Goal: Transaction & Acquisition: Purchase product/service

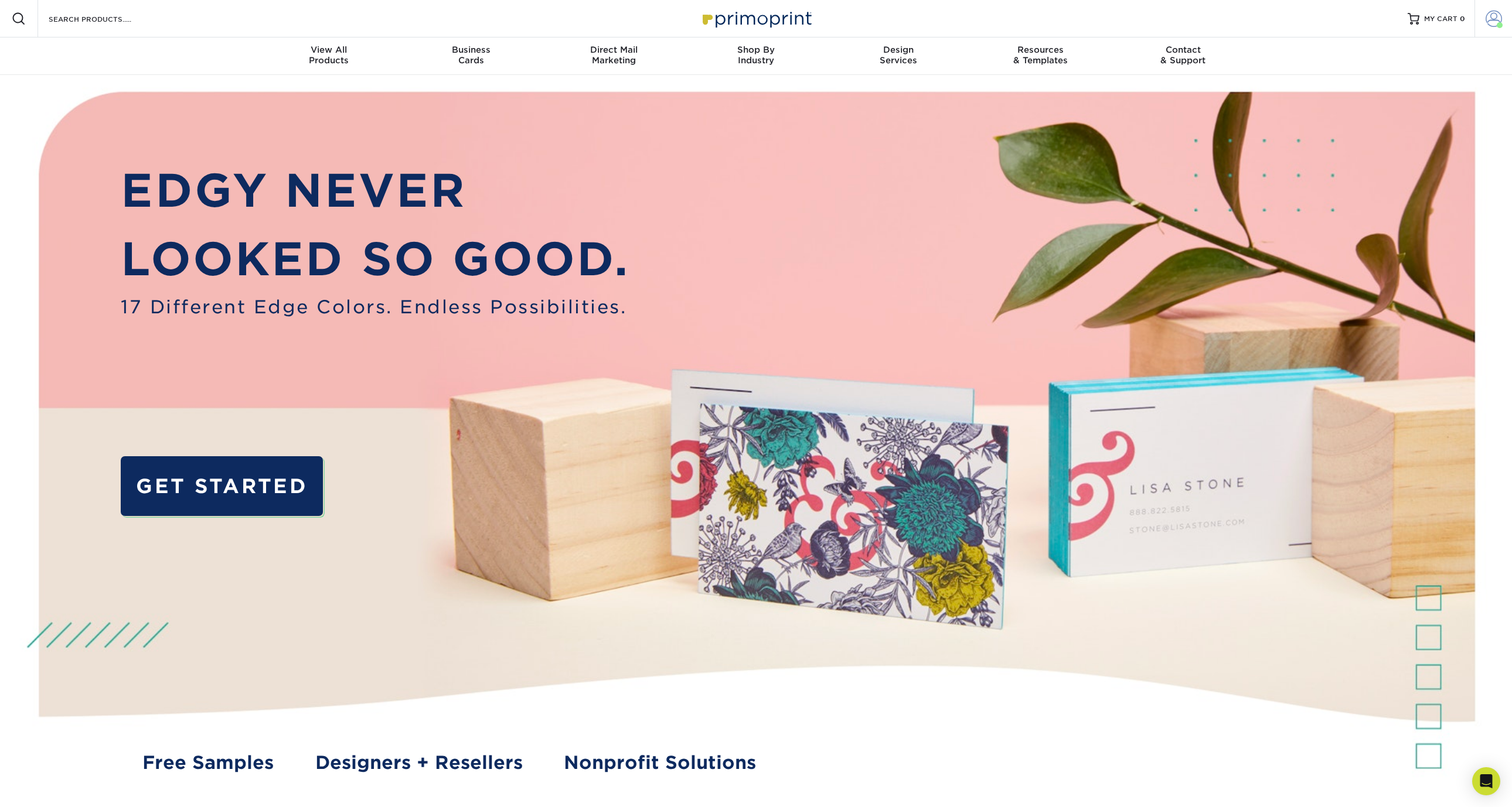
click at [1495, 16] on span at bounding box center [1493, 19] width 17 height 17
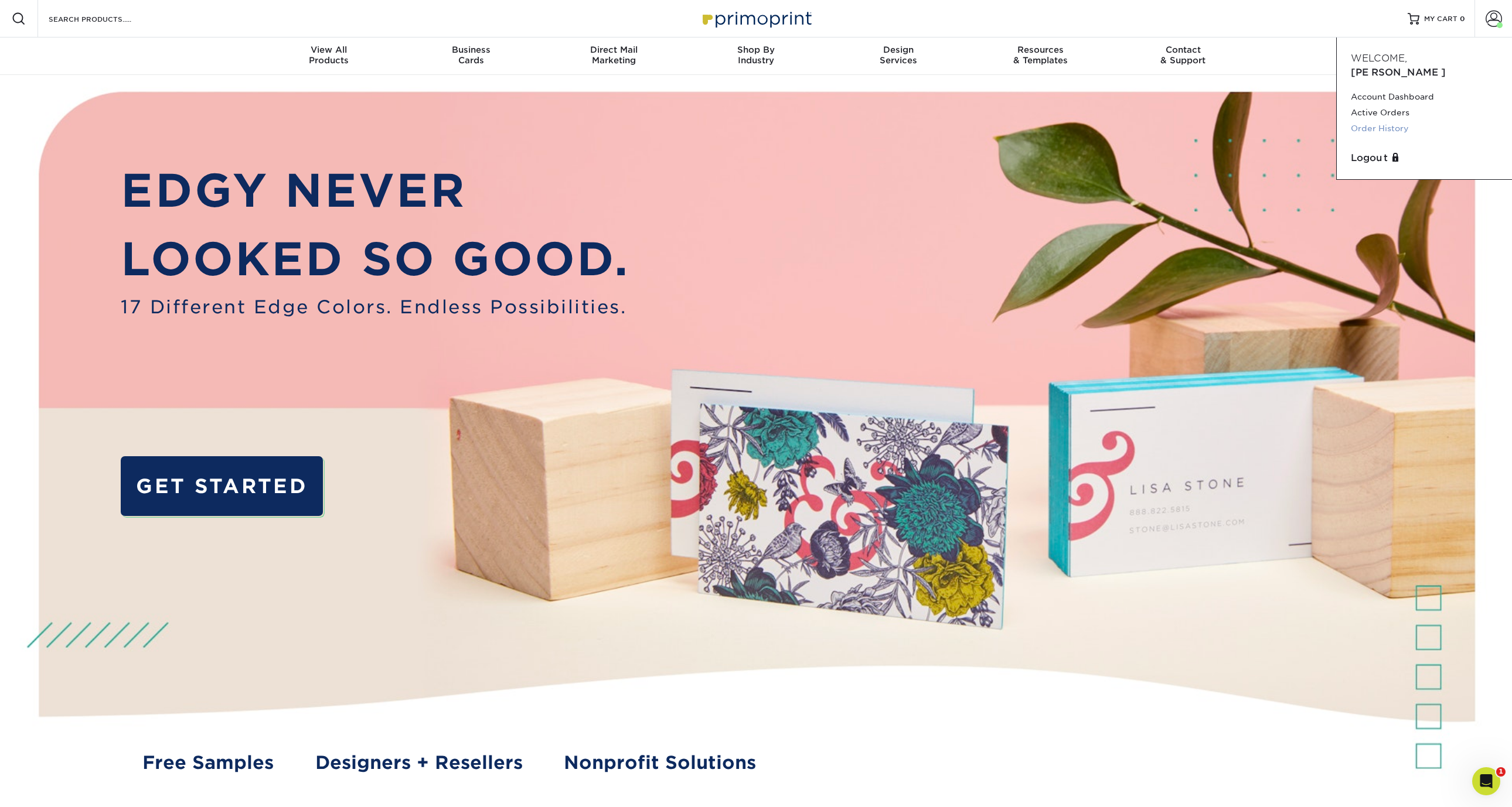
click at [1373, 120] on link "Order History" at bounding box center [1424, 128] width 147 height 16
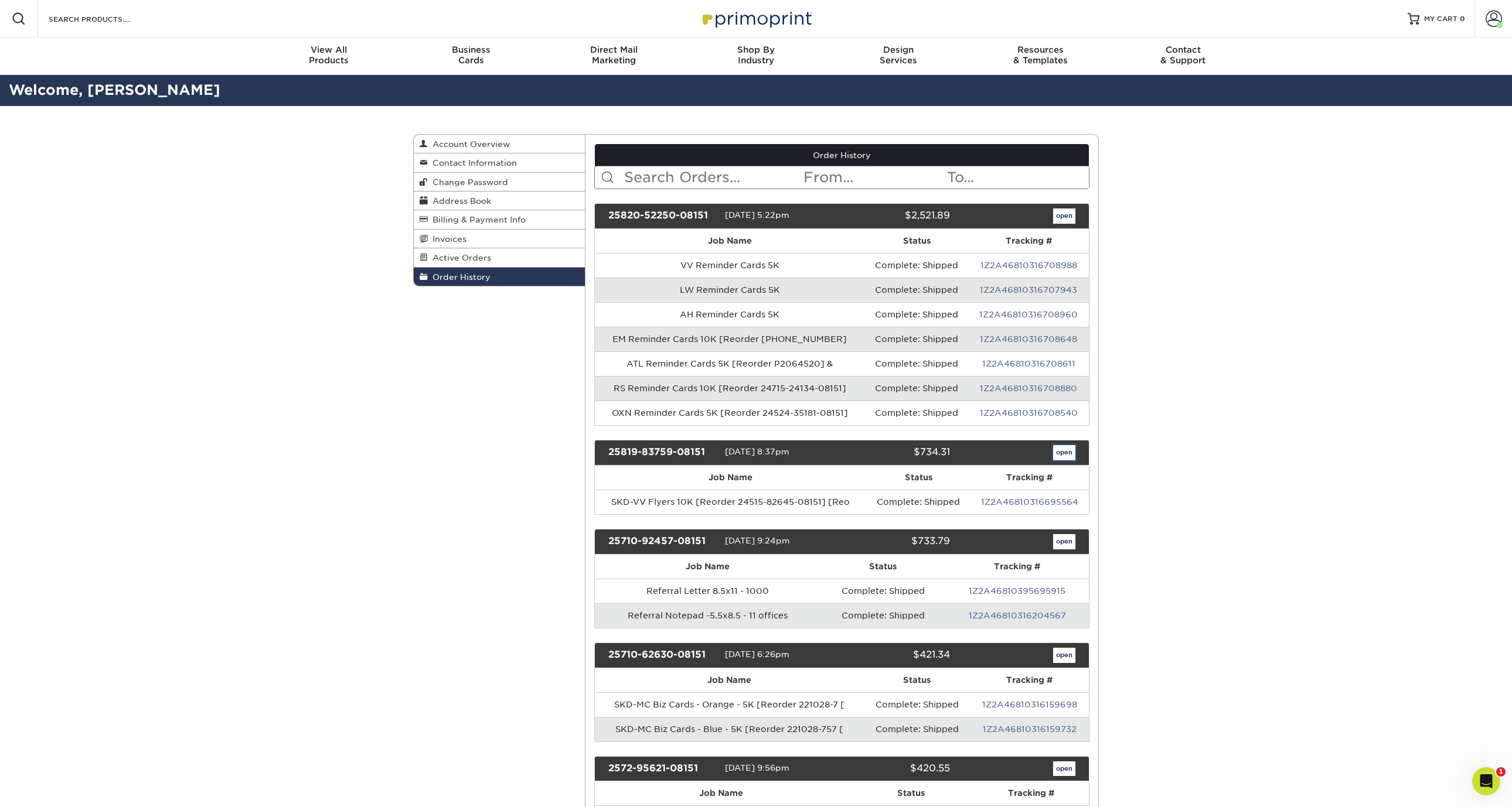
click at [1060, 459] on link "open" at bounding box center [1064, 452] width 22 height 15
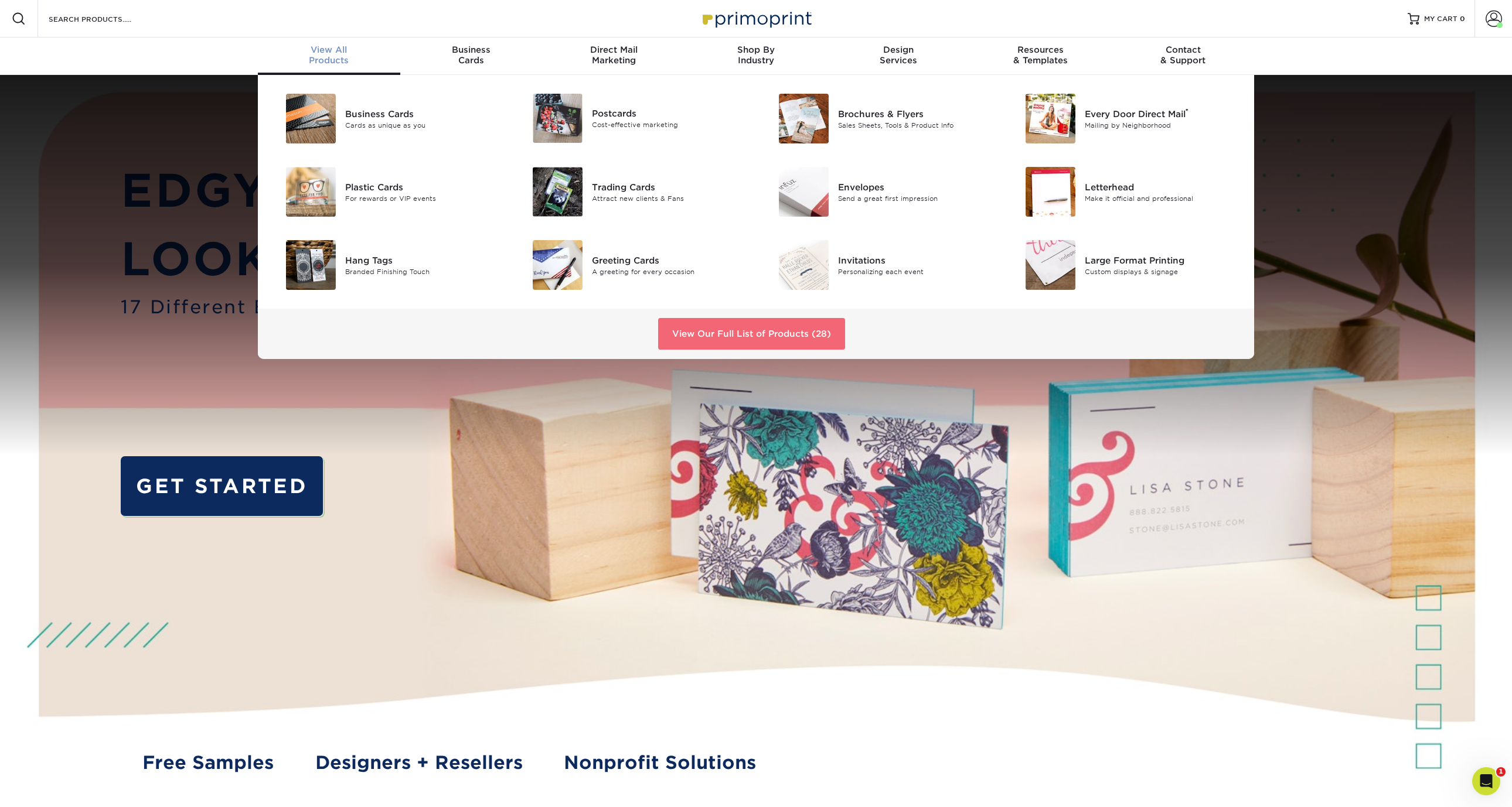
click at [732, 338] on link "View Our Full List of Products (28)" at bounding box center [751, 334] width 187 height 32
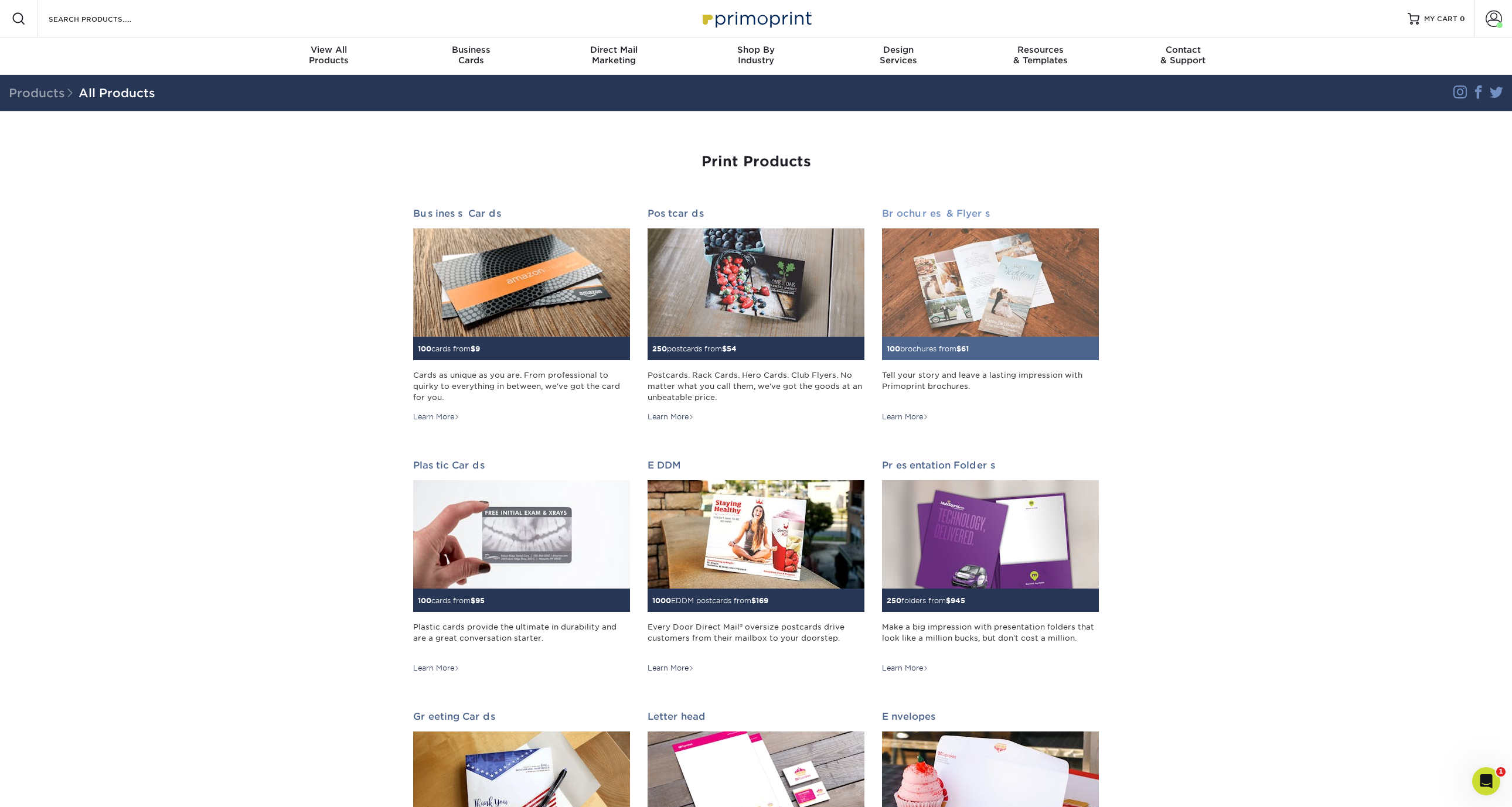
click at [929, 290] on img at bounding box center [990, 283] width 217 height 108
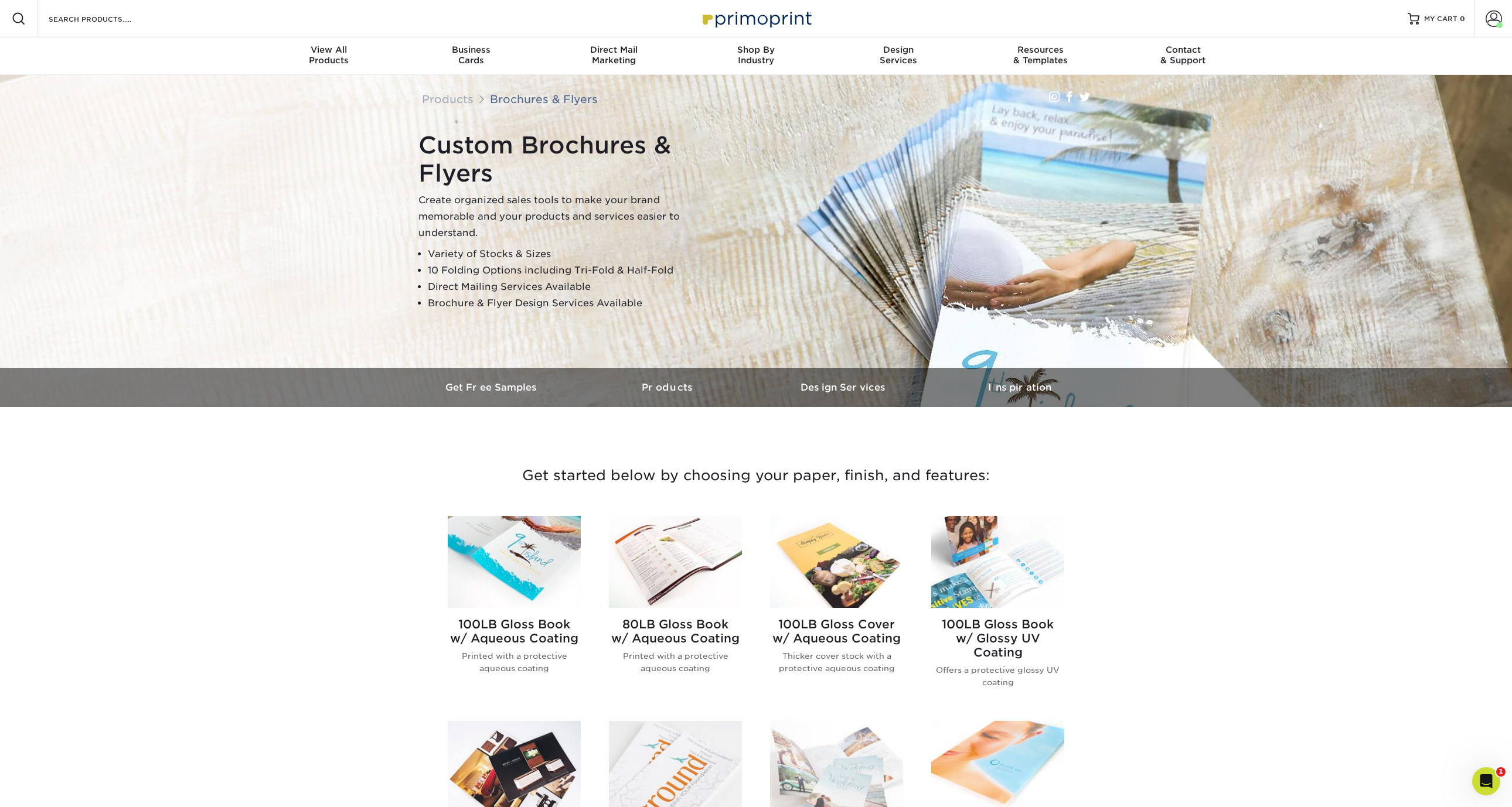
click at [534, 596] on img at bounding box center [514, 563] width 133 height 92
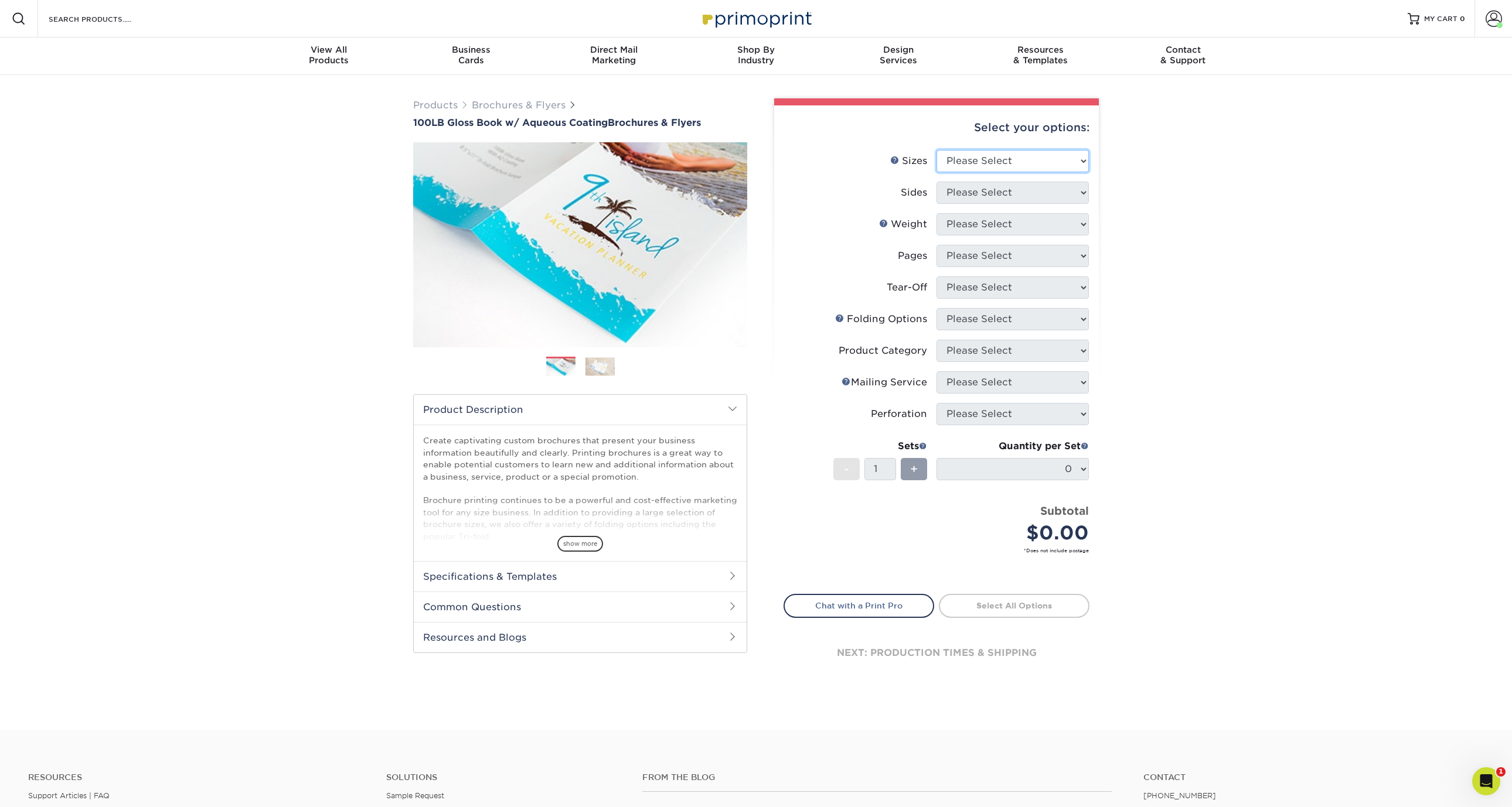
click at [1026, 162] on select "Please Select 3.5" x 8.5" 3.5" x 11" 3.67" x 8.5" 4" x 6" 4" x 8.5" 4" x 9" 4" …" at bounding box center [1012, 161] width 152 height 22
select select "5.50x8.50"
click at [936, 150] on select "Please Select 3.5" x 8.5" 3.5" x 11" 3.67" x 8.5" 4" x 6" 4" x 8.5" 4" x 9" 4" …" at bounding box center [1012, 161] width 152 height 22
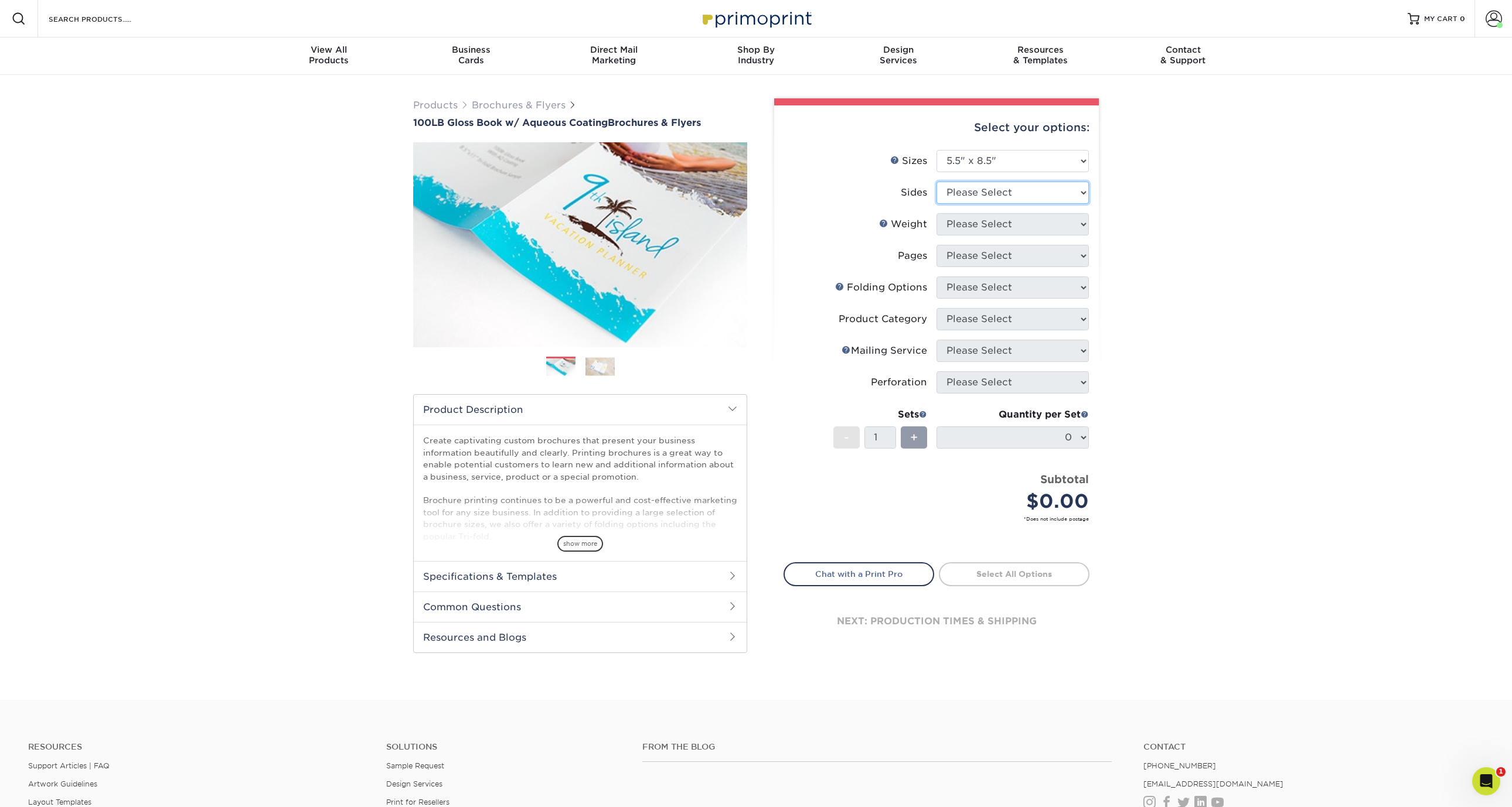
click at [998, 195] on select "Please Select Print Both Sides Print Front Only" at bounding box center [1012, 193] width 152 height 22
select select "13abbda7-1d64-4f25-8bb2-c179b224825d"
click at [936, 182] on select "Please Select Print Both Sides Print Front Only" at bounding box center [1012, 193] width 152 height 22
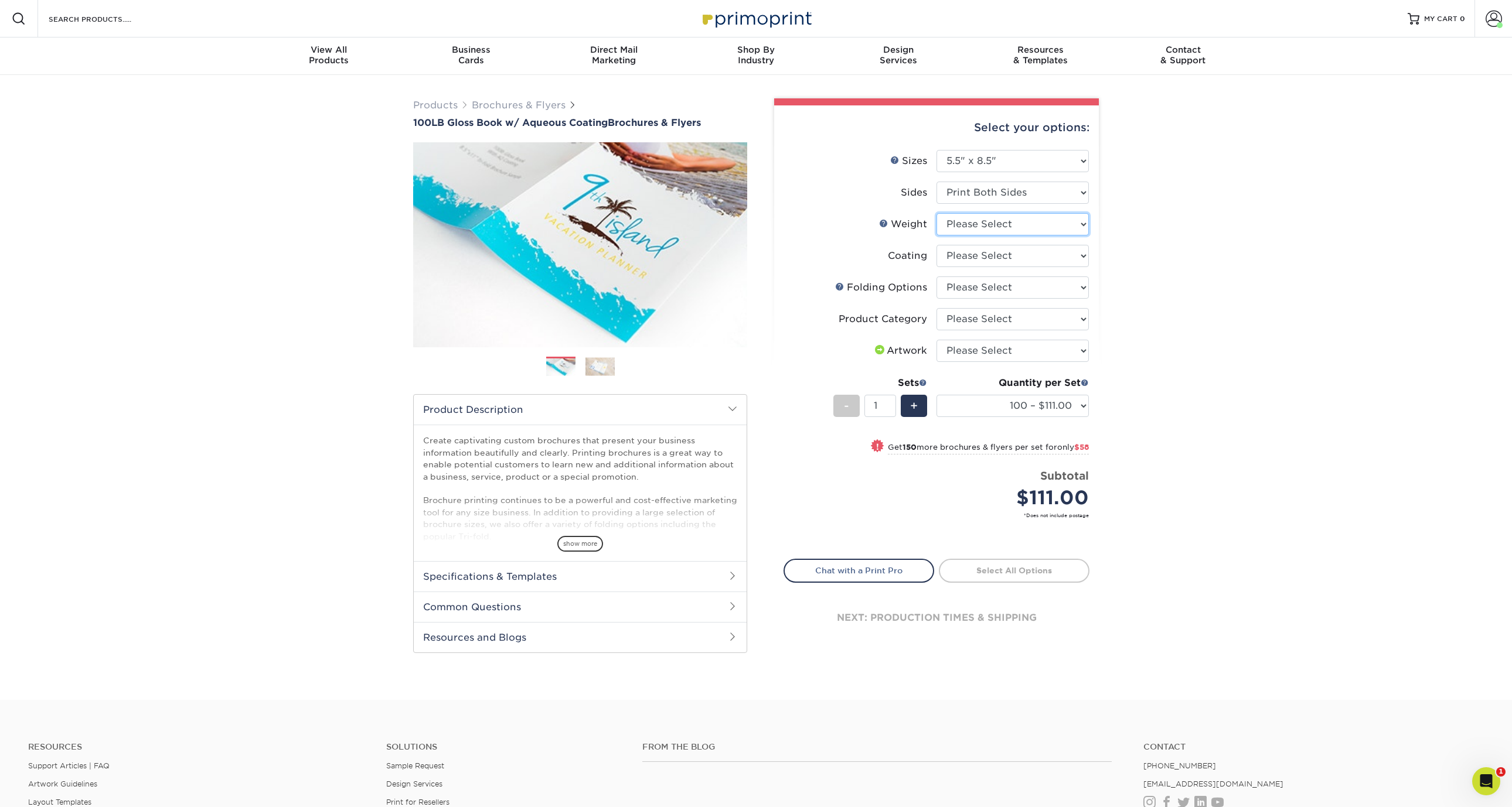
click at [1019, 223] on select "Please Select 100LB" at bounding box center [1012, 224] width 152 height 22
select select "100LB"
click at [936, 213] on select "Please Select 100LB" at bounding box center [1012, 224] width 152 height 22
click at [1016, 255] on select at bounding box center [1012, 256] width 152 height 22
select select "d41dab50-ff65-4f4f-bb17-2afe4d36ae33"
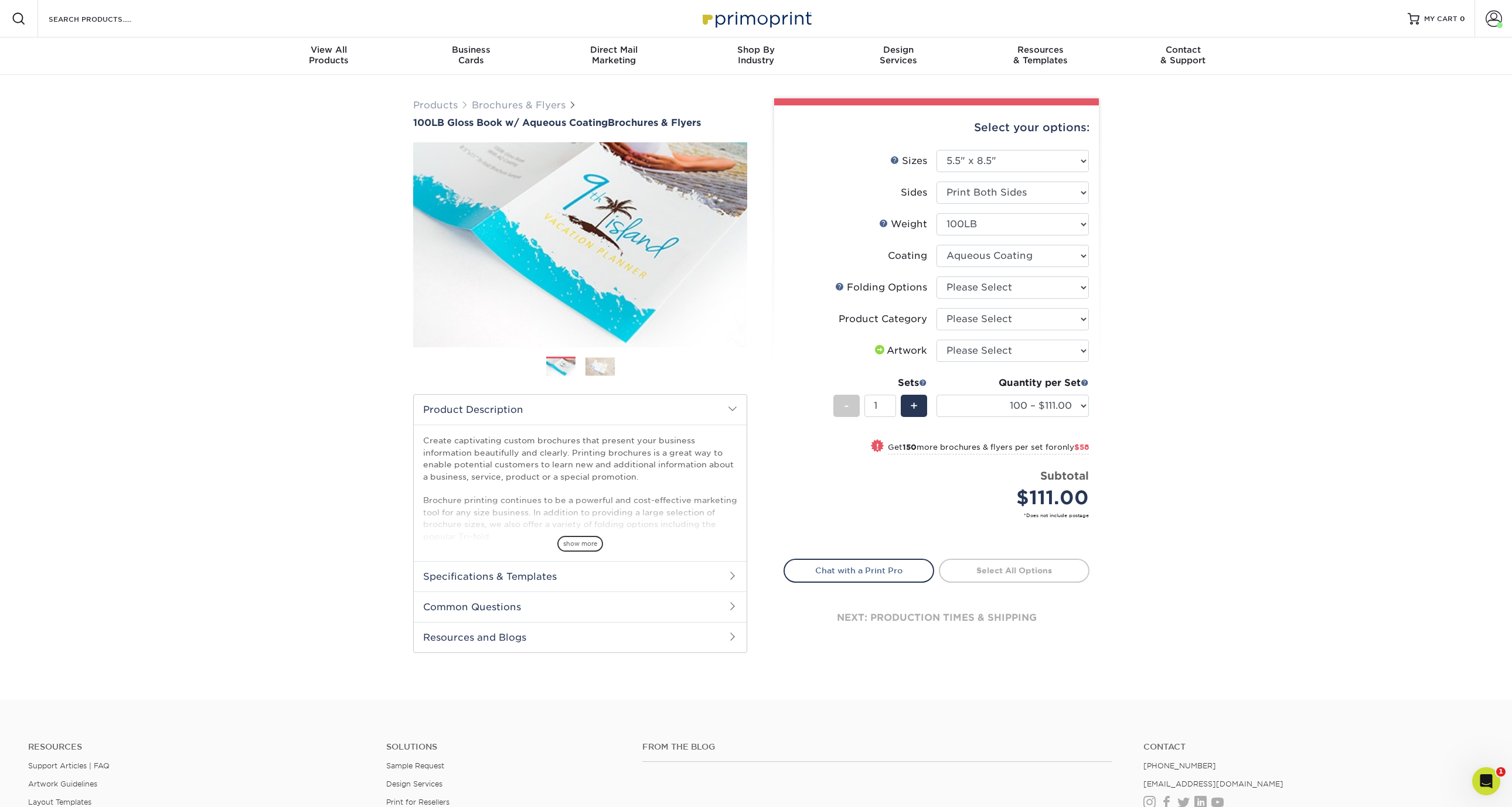
click at [936, 245] on select at bounding box center [1012, 256] width 152 height 22
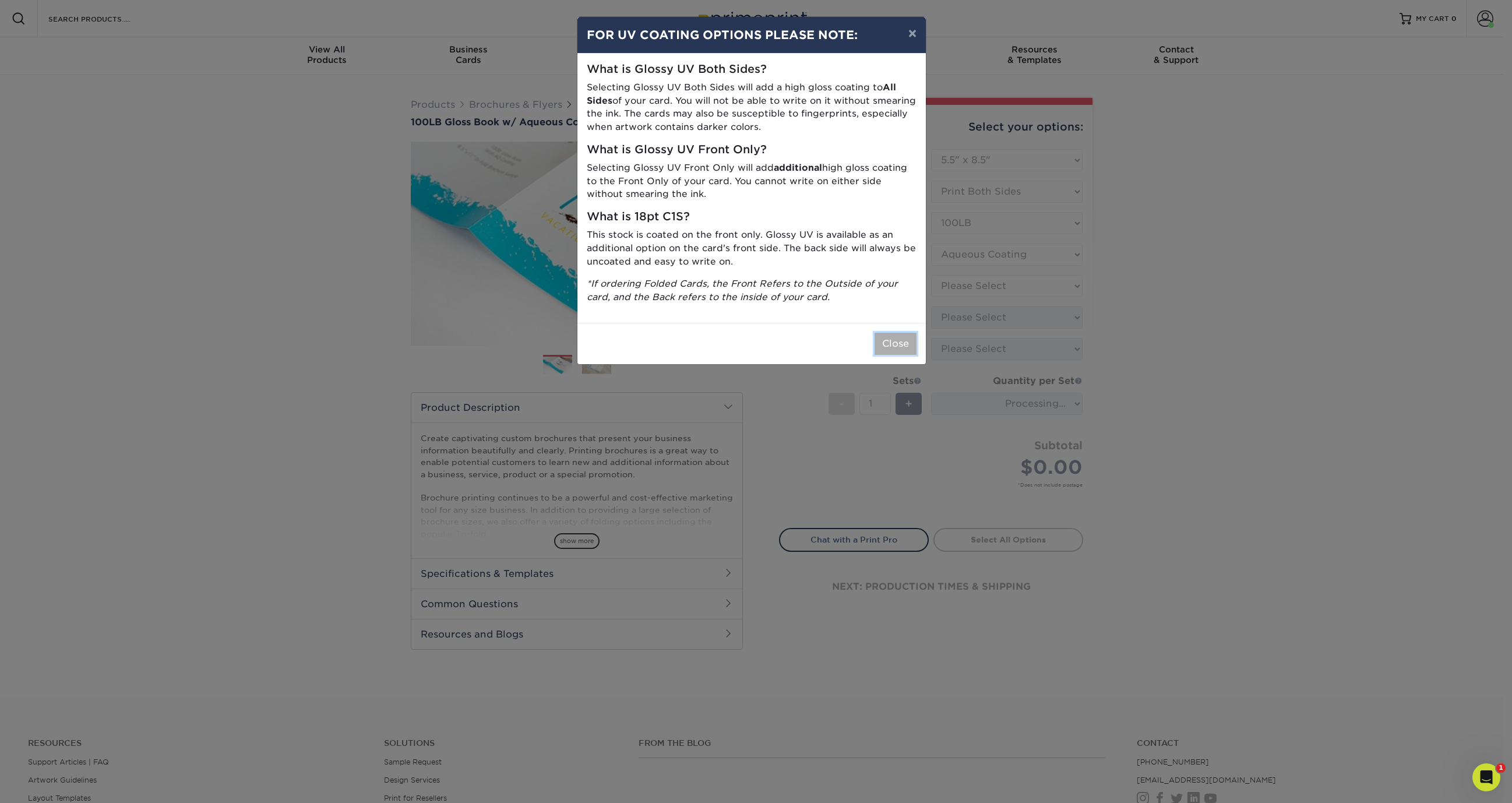
click at [896, 347] on button "Close" at bounding box center [895, 344] width 42 height 22
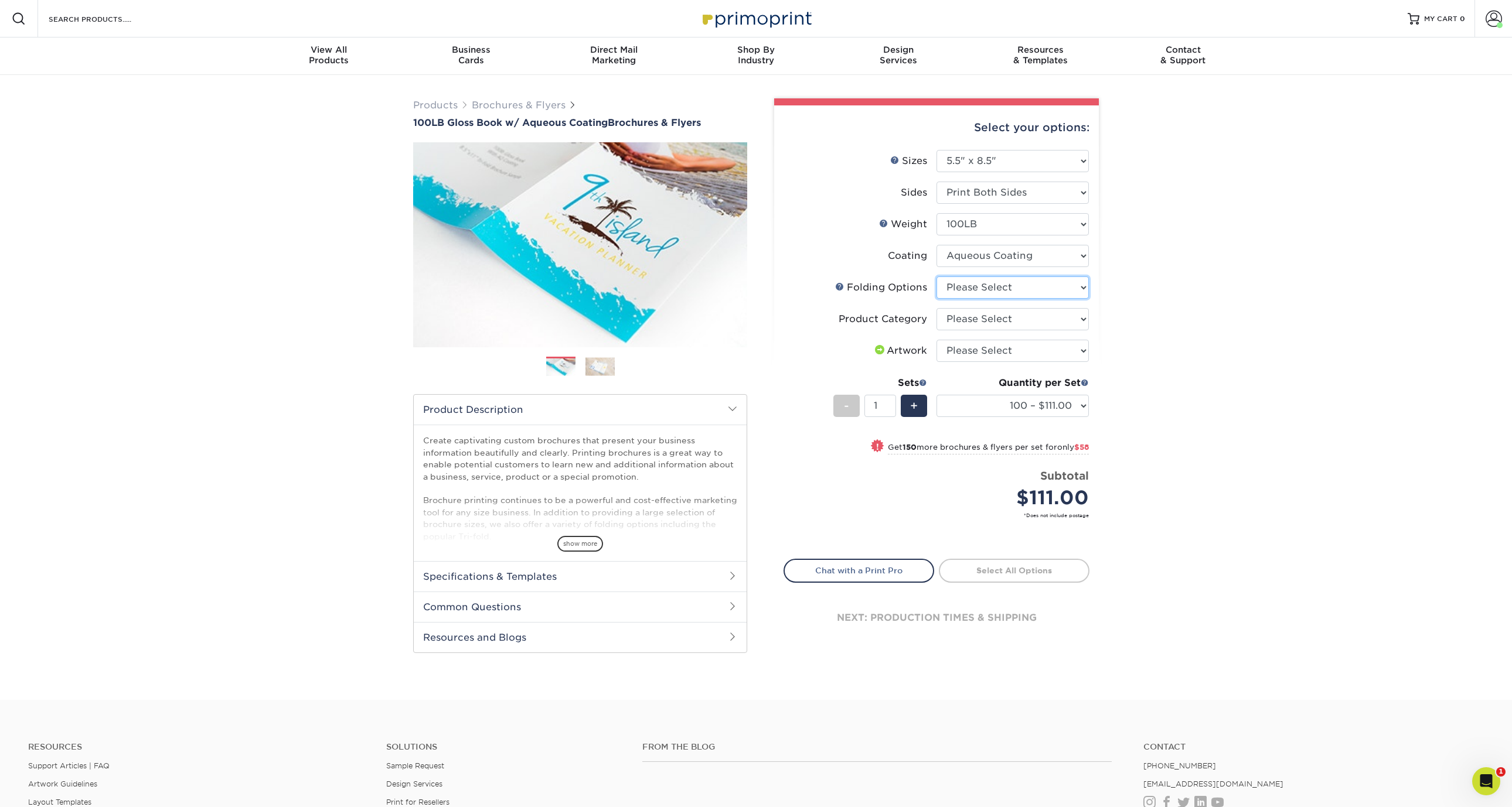
click at [1001, 285] on select "Please Select FLAT - No Folding Tri-Fold / Letter Fold Z-Fold Half-Fold" at bounding box center [1012, 287] width 152 height 22
select select "9b1d5825-34d1-4721-9874-ed79abb003d7"
click at [936, 276] on select "Please Select FLAT - No Folding Tri-Fold / Letter Fold Z-Fold Half-Fold" at bounding box center [1012, 287] width 152 height 22
click at [989, 314] on select "Please Select Flyers and Brochures" at bounding box center [1012, 319] width 152 height 22
select select "1a668080-6b7c-4174-b399-2c3833b27ef4"
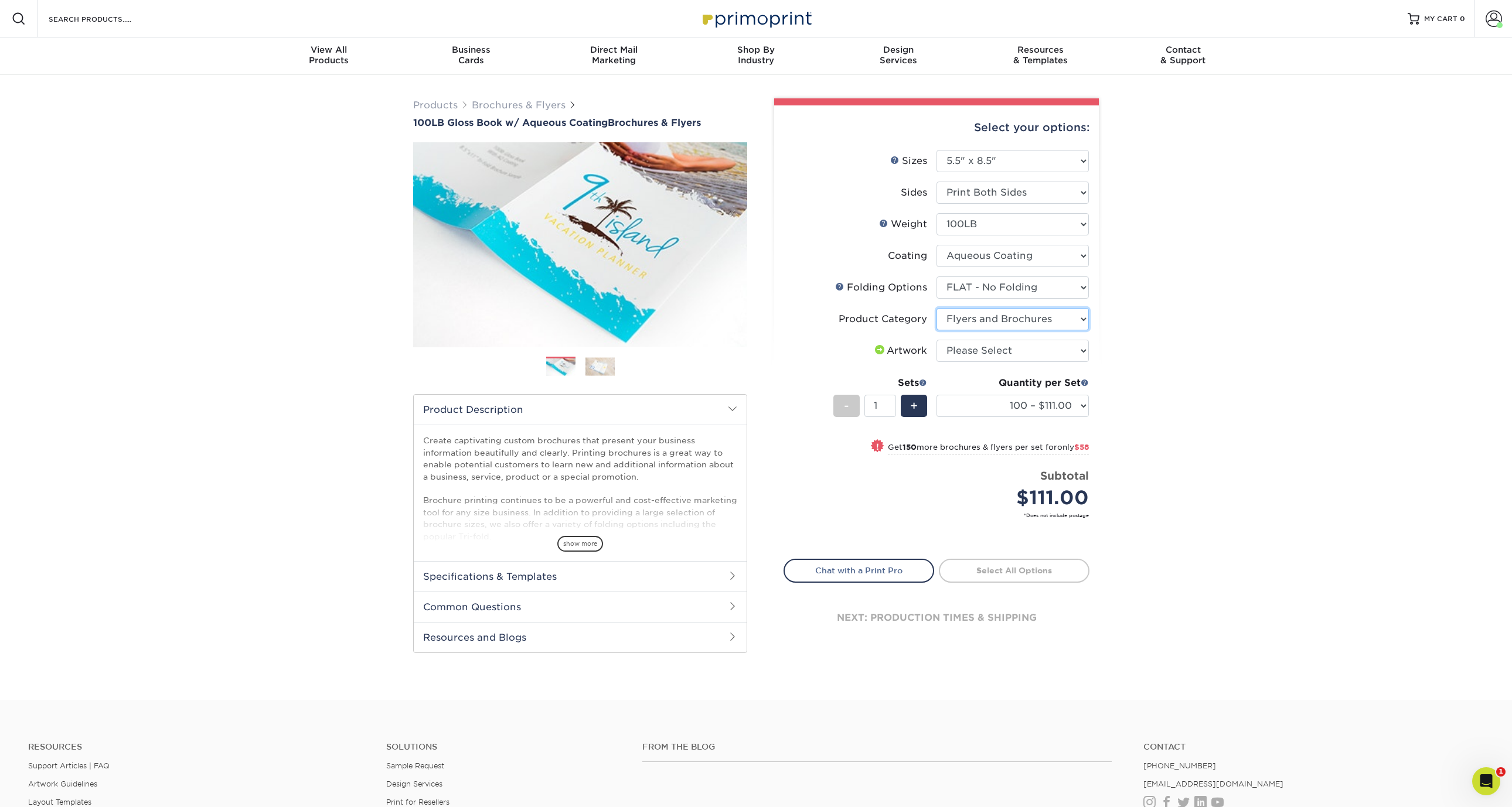
click at [936, 308] on select "Please Select Flyers and Brochures" at bounding box center [1012, 319] width 152 height 22
click at [1019, 353] on select "Please Select I will upload files I need a design - $175" at bounding box center [1012, 350] width 152 height 22
select select "upload"
click at [936, 340] on select "Please Select I will upload files I need a design - $175" at bounding box center [1012, 350] width 152 height 22
click at [1073, 410] on select "100 – $111.00 250 – $169.00 500 – $180.00 1000 – $187.00 2000 – $219.00 2500 – …" at bounding box center [1012, 405] width 152 height 22
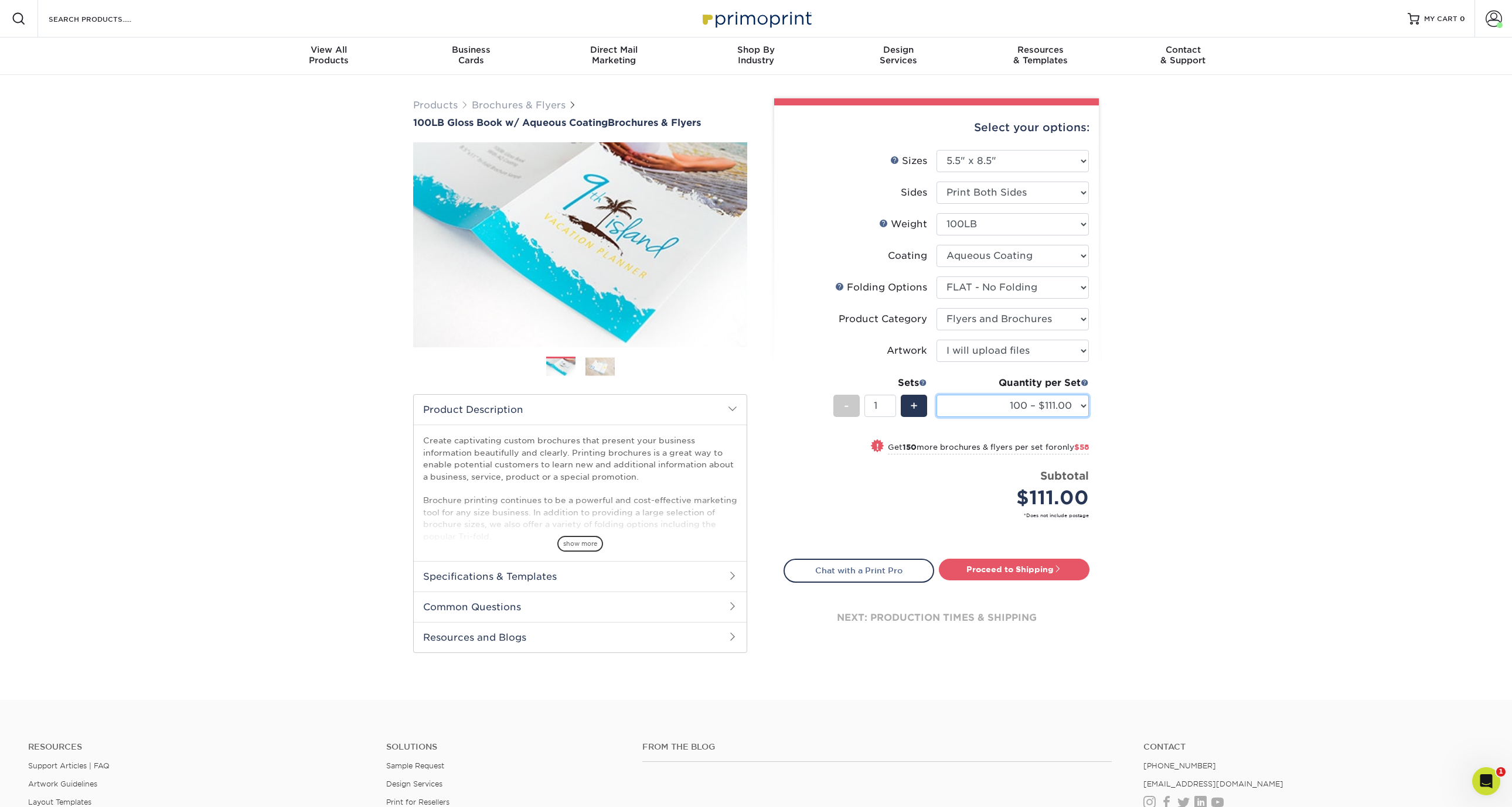
select select "10000 – $590.00"
click at [936, 394] on select "100 – $111.00 250 – $169.00 500 – $180.00 1000 – $187.00 2000 – $219.00 2500 – …" at bounding box center [1012, 405] width 152 height 22
click at [993, 569] on link "Proceed to Shipping" at bounding box center [1014, 569] width 151 height 21
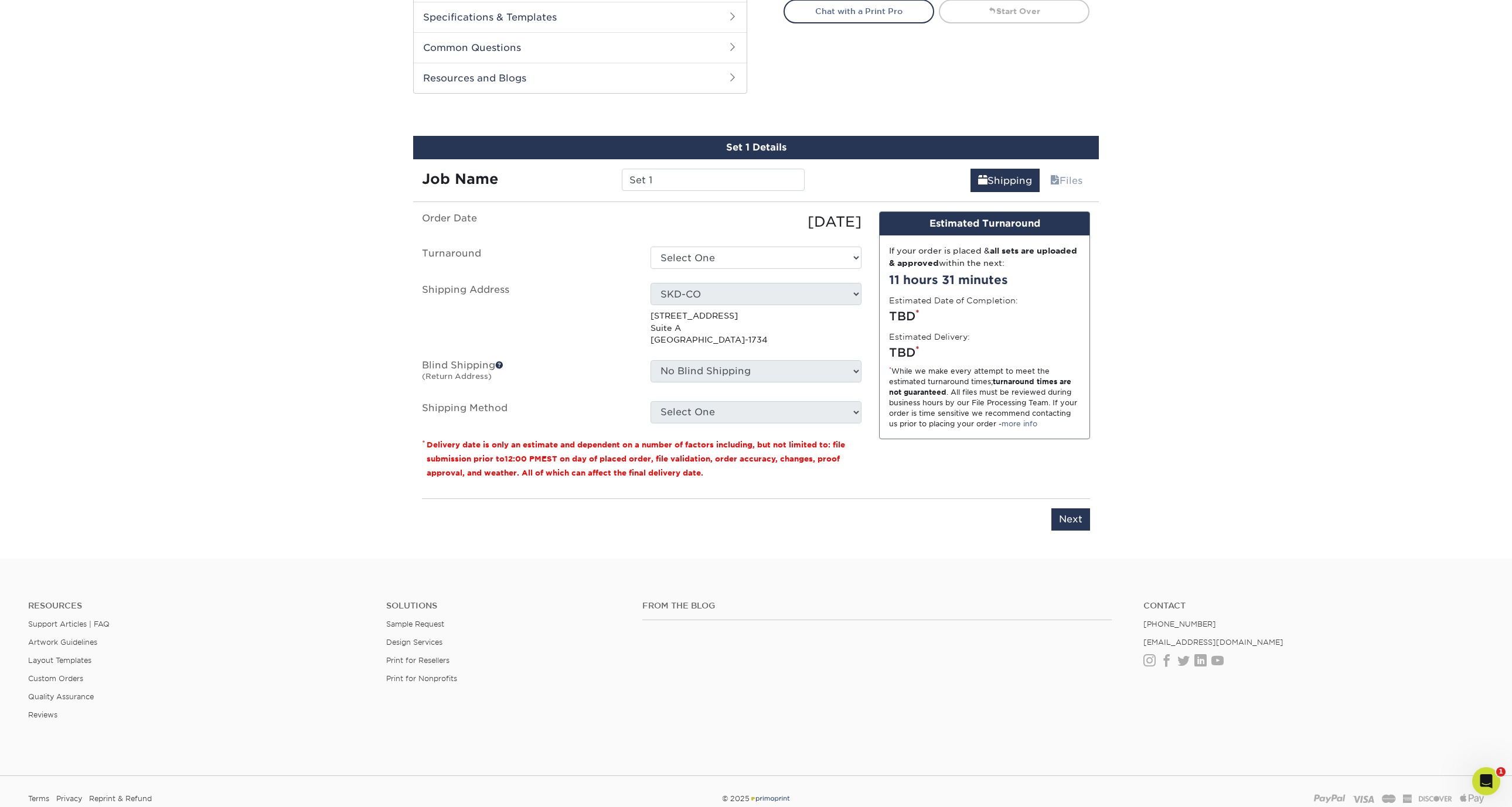
scroll to position [596, 0]
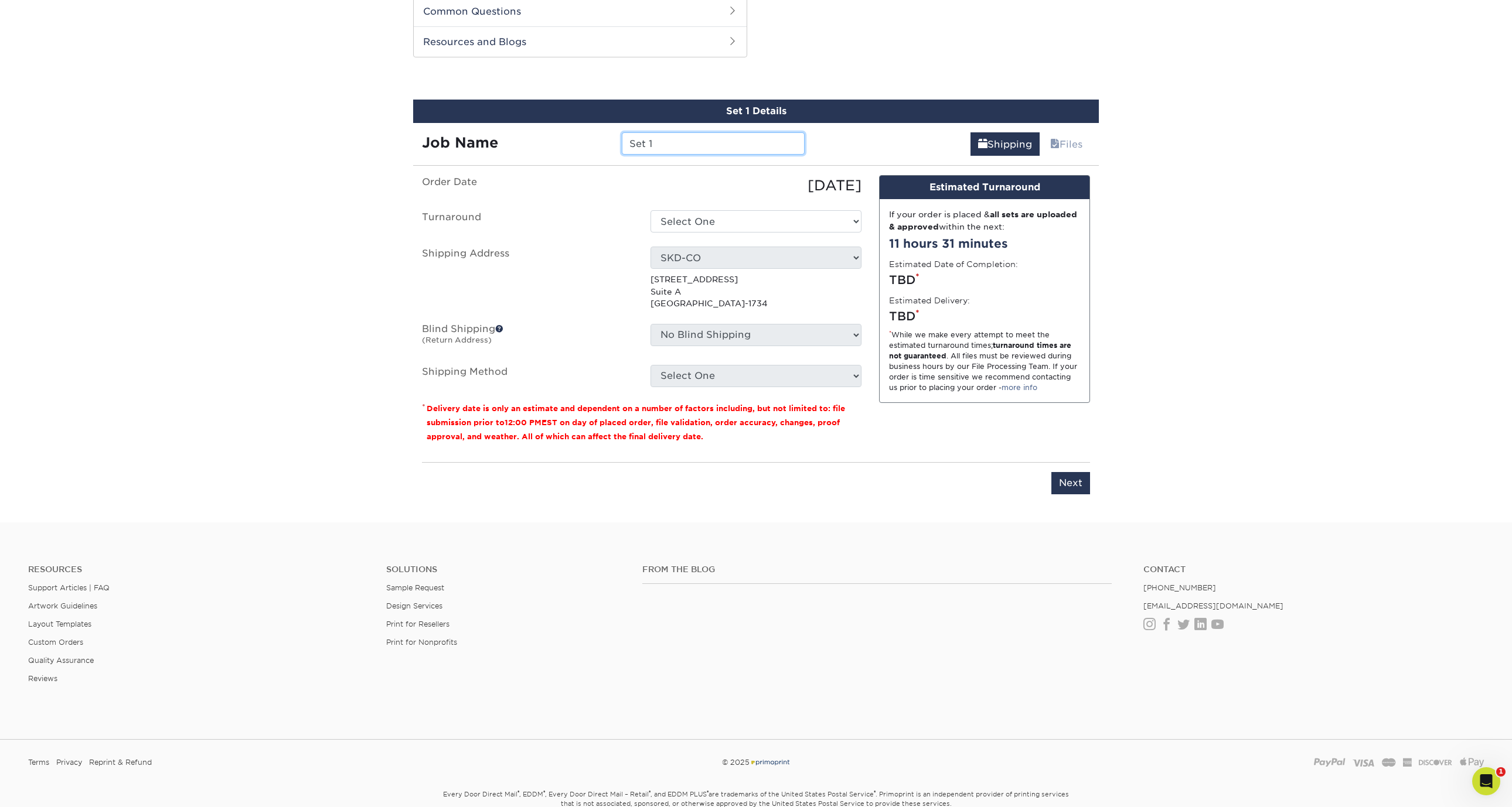
click at [711, 144] on input "Set 1" at bounding box center [713, 144] width 183 height 22
paste input "KD-VV Flyers 10K"
type input "SKD-SB Flyers 10K"
click at [1337, 285] on div "Products Brochures & Flyers 100LB Gloss Book w/ Aqueous Coating Brochures & Fly…" at bounding box center [756, 1] width 1512 height 1044
click at [713, 217] on select "Select One 2-4 Business Days 2 Day Next Business Day" at bounding box center [756, 221] width 211 height 22
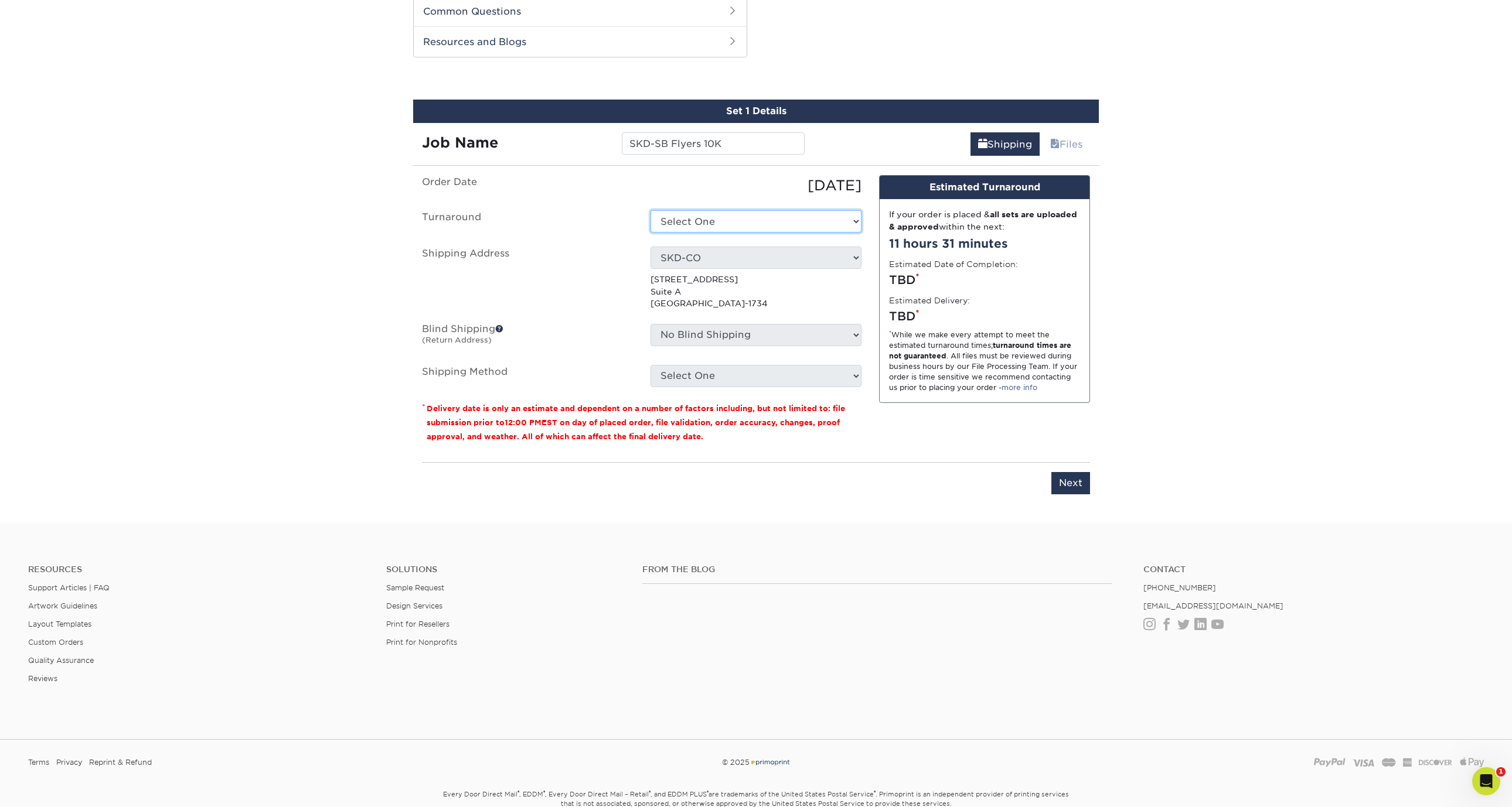
select select "a996b5ba-94d4-45bb-b15c-1080af6d2d03"
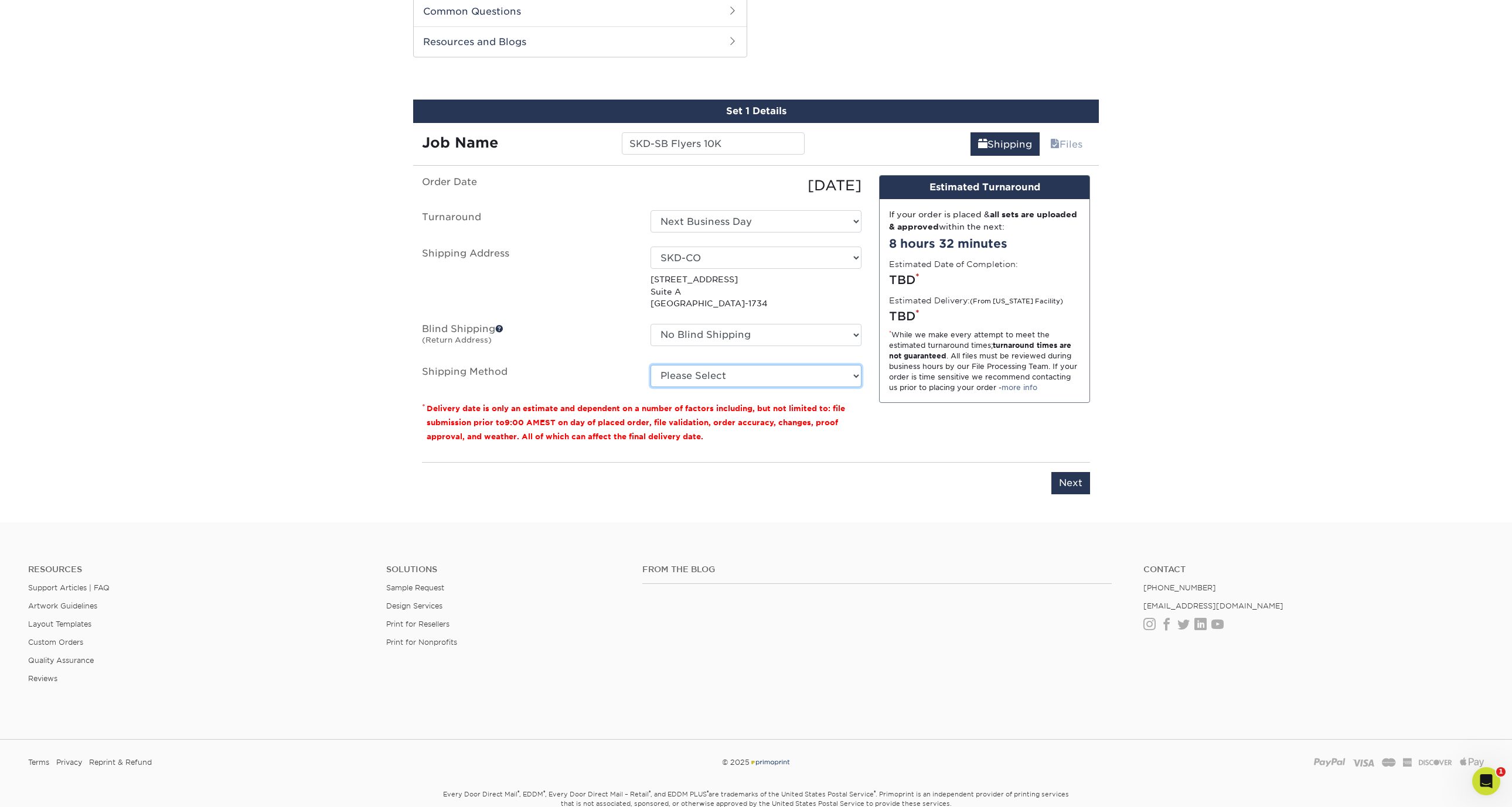
click at [814, 376] on select "Please Select Ground Shipping (+$67.49) 3 Day Shipping Service (+$120.87) Next …" at bounding box center [756, 376] width 211 height 22
select select "13"
click at [651, 365] on select "Please Select Ground Shipping (+$67.49) 3 Day Shipping Service (+$120.87) Next …" at bounding box center [756, 376] width 211 height 22
click at [1078, 488] on input "Next" at bounding box center [1071, 483] width 39 height 22
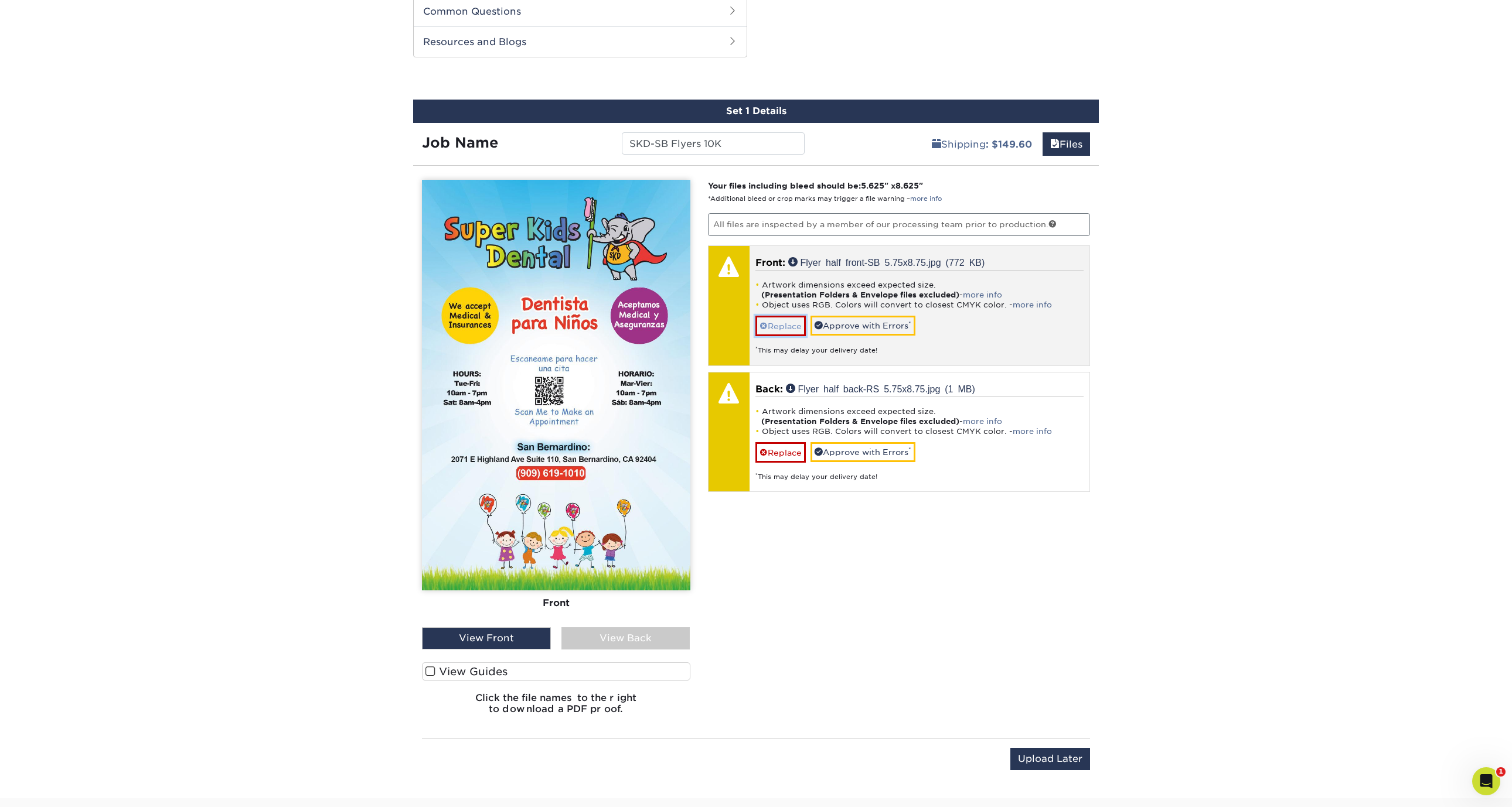
click at [788, 325] on link "Replace" at bounding box center [781, 326] width 50 height 20
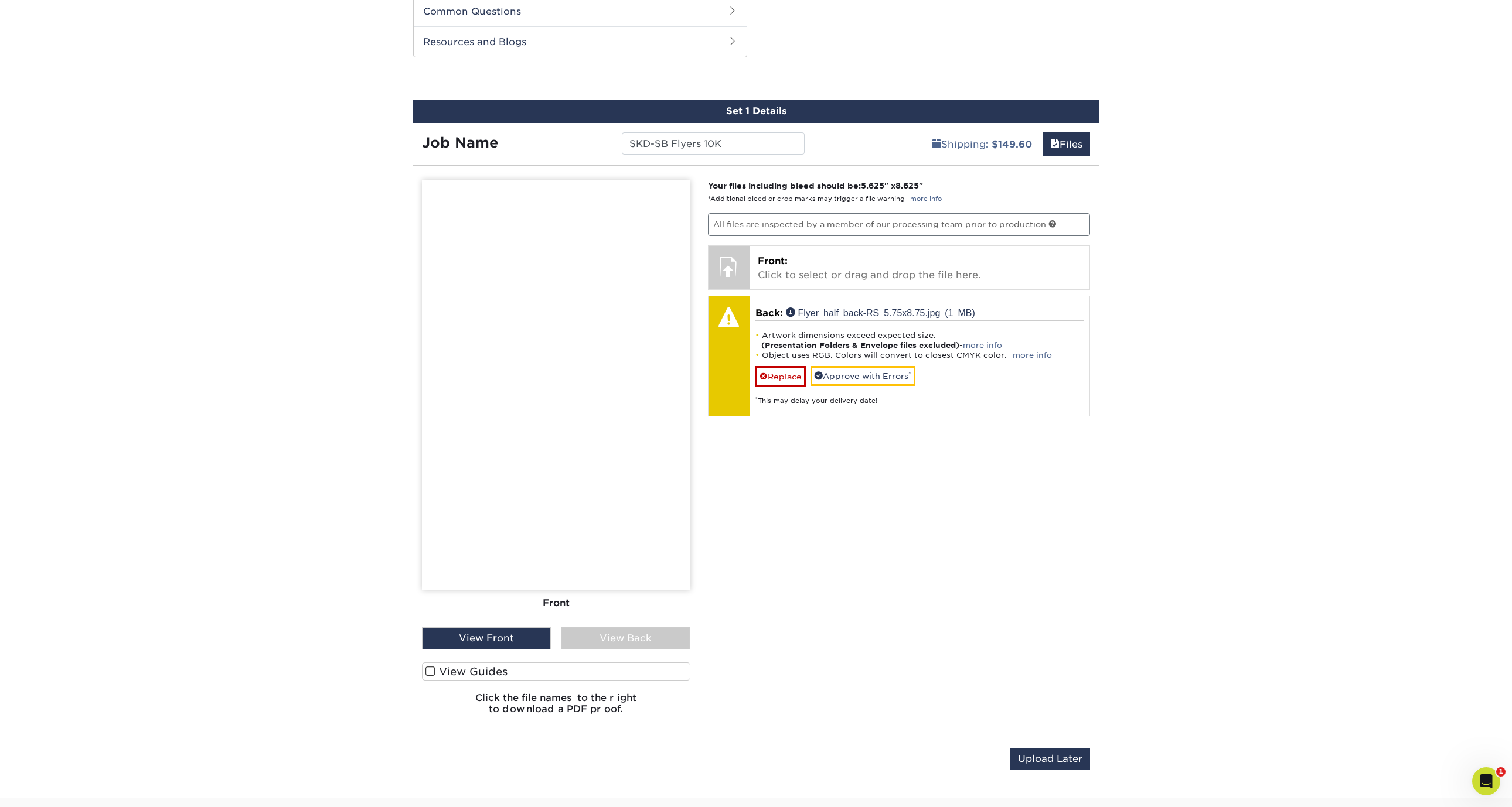
click at [617, 638] on div "View Back" at bounding box center [625, 638] width 129 height 22
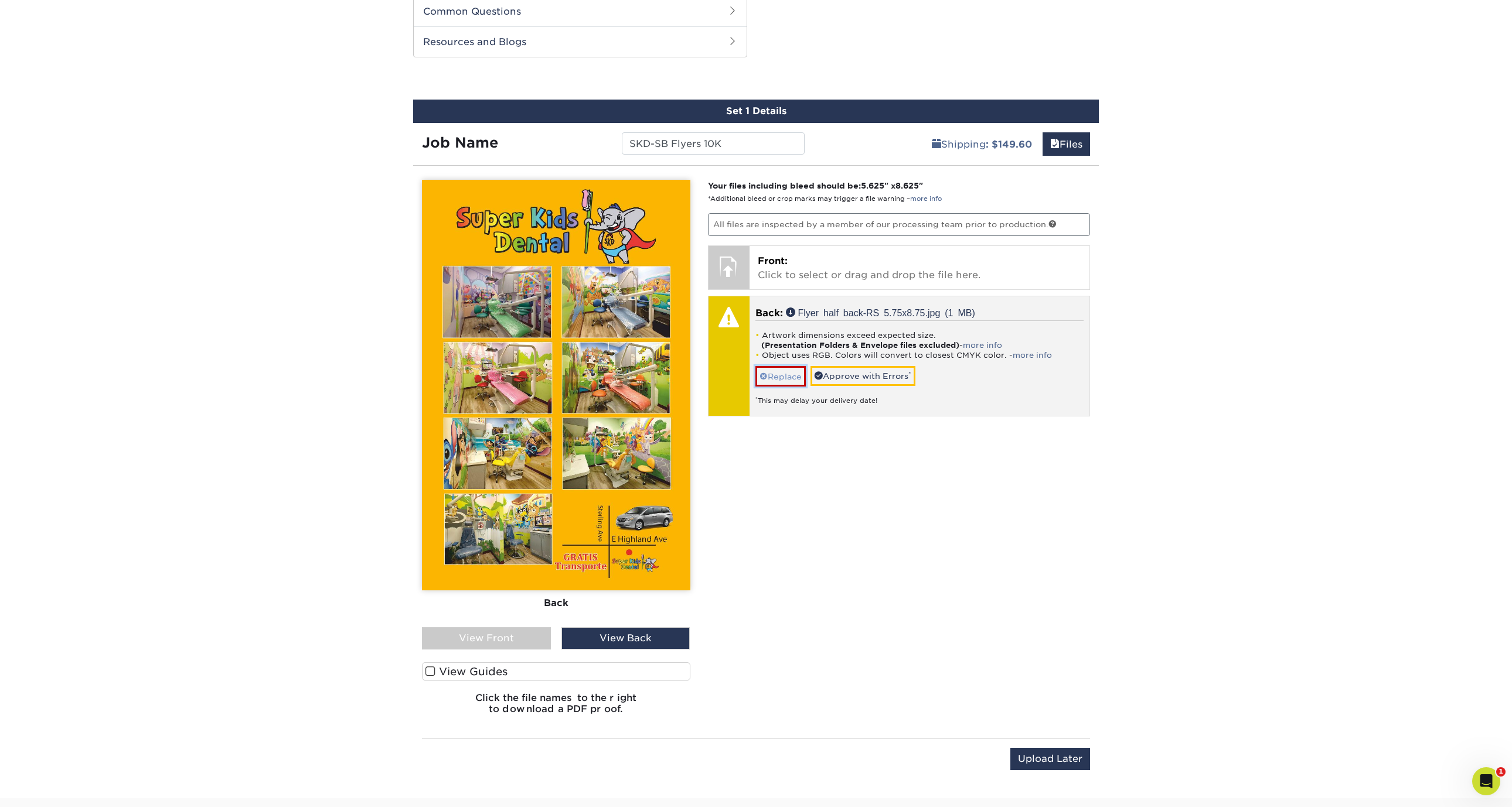
click at [775, 376] on link "Replace" at bounding box center [781, 376] width 50 height 20
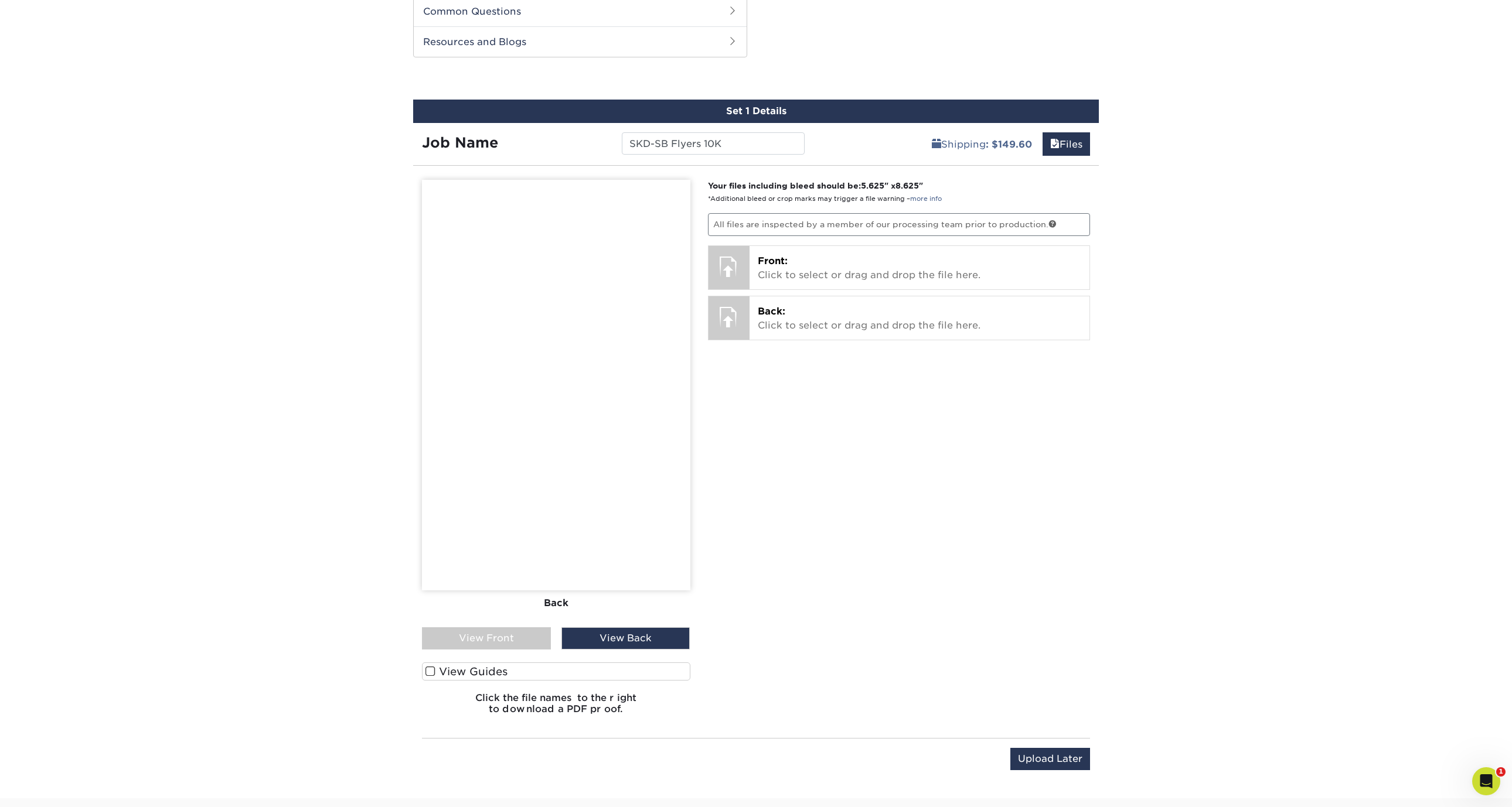
click at [517, 632] on div "View Front" at bounding box center [486, 638] width 129 height 22
click at [629, 643] on div "View Back" at bounding box center [625, 638] width 129 height 22
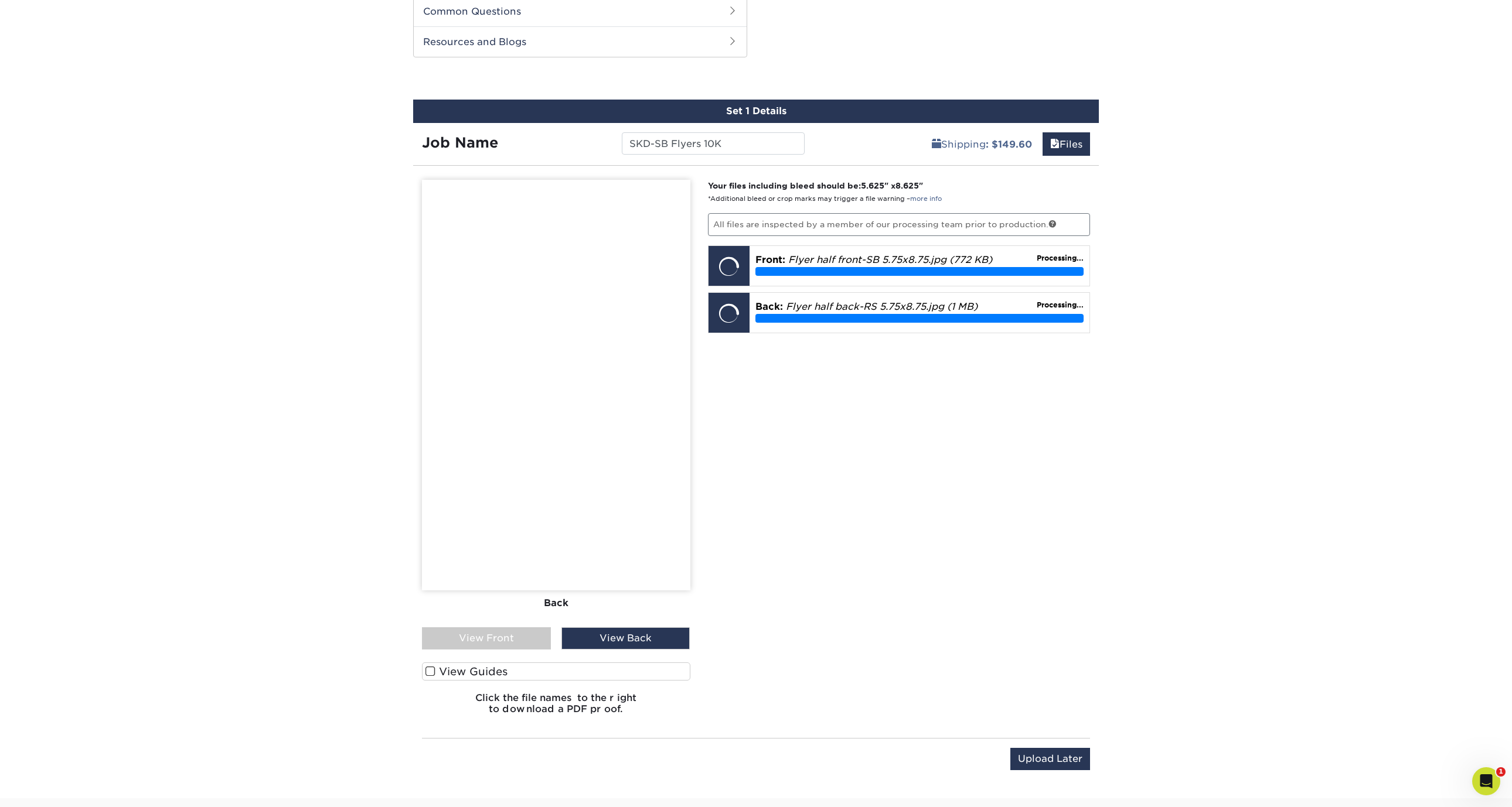
click at [1211, 335] on div "Products Brochures & Flyers 100LB Gloss Book w/ Aqueous Coating Brochures & Fly…" at bounding box center [756, 138] width 1512 height 1319
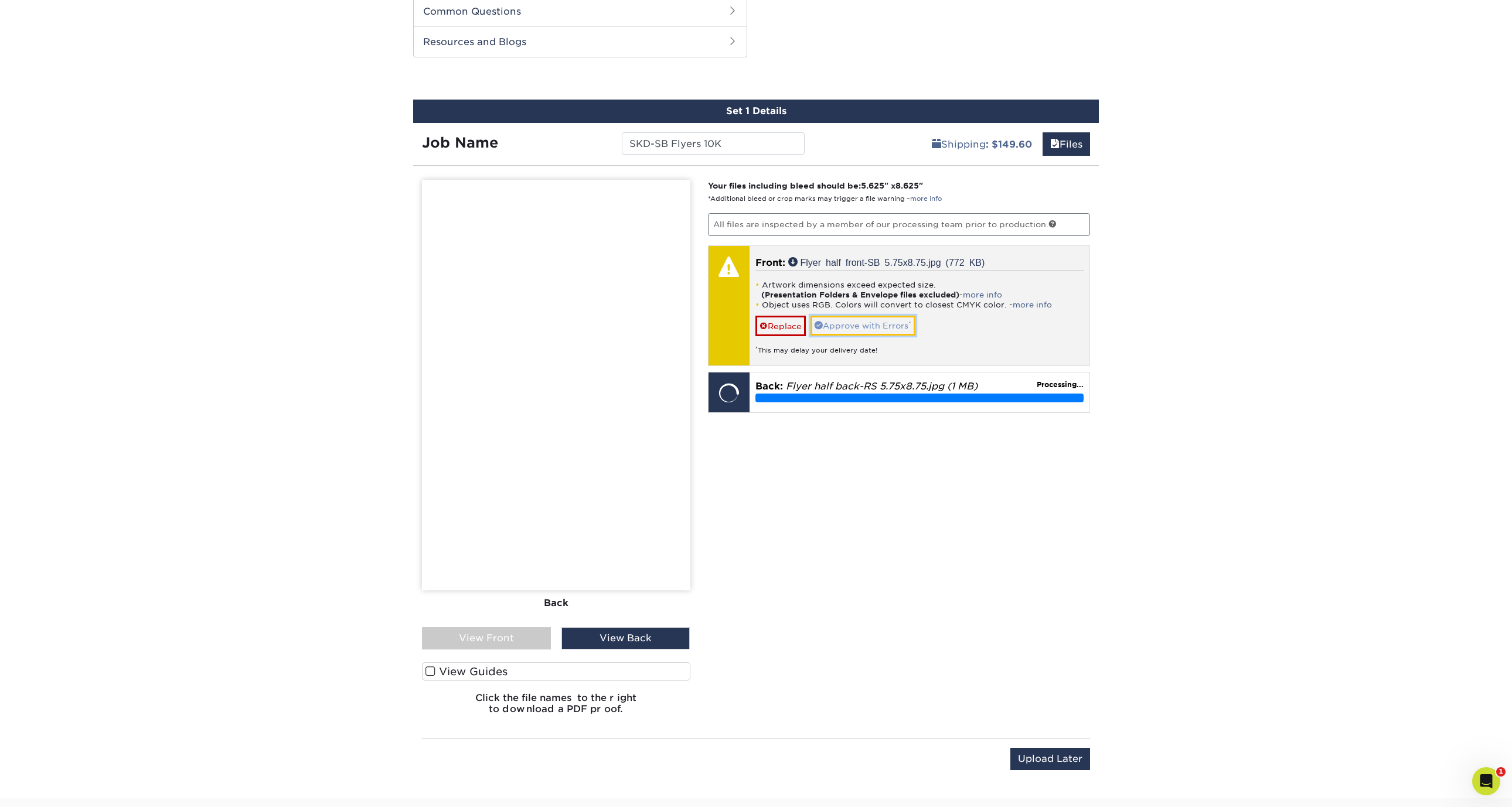
click at [891, 332] on link "Approve with Errors *" at bounding box center [862, 326] width 105 height 20
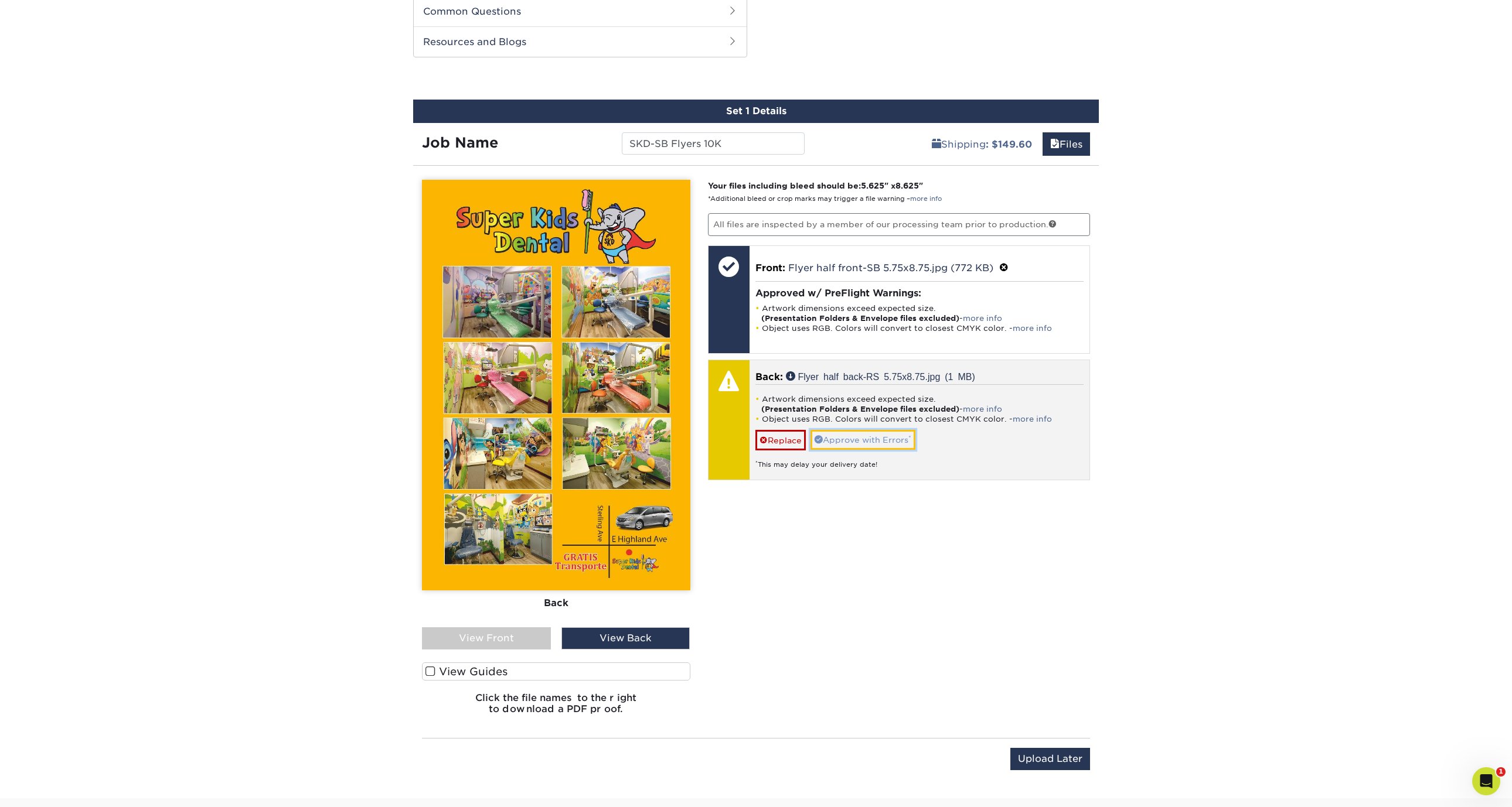
click at [884, 441] on link "Approve with Errors *" at bounding box center [862, 440] width 105 height 20
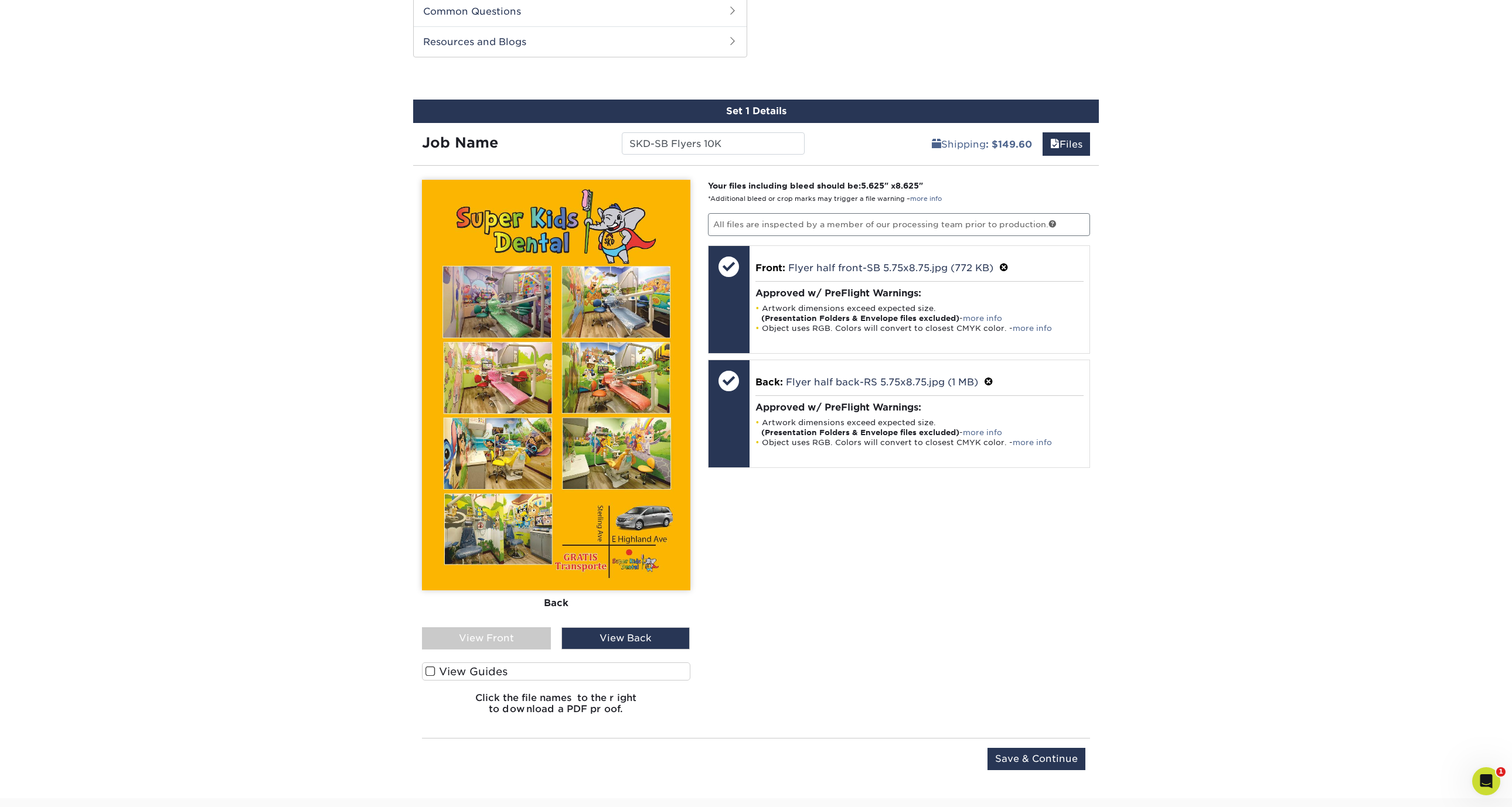
click at [509, 641] on div "View Front" at bounding box center [486, 638] width 129 height 22
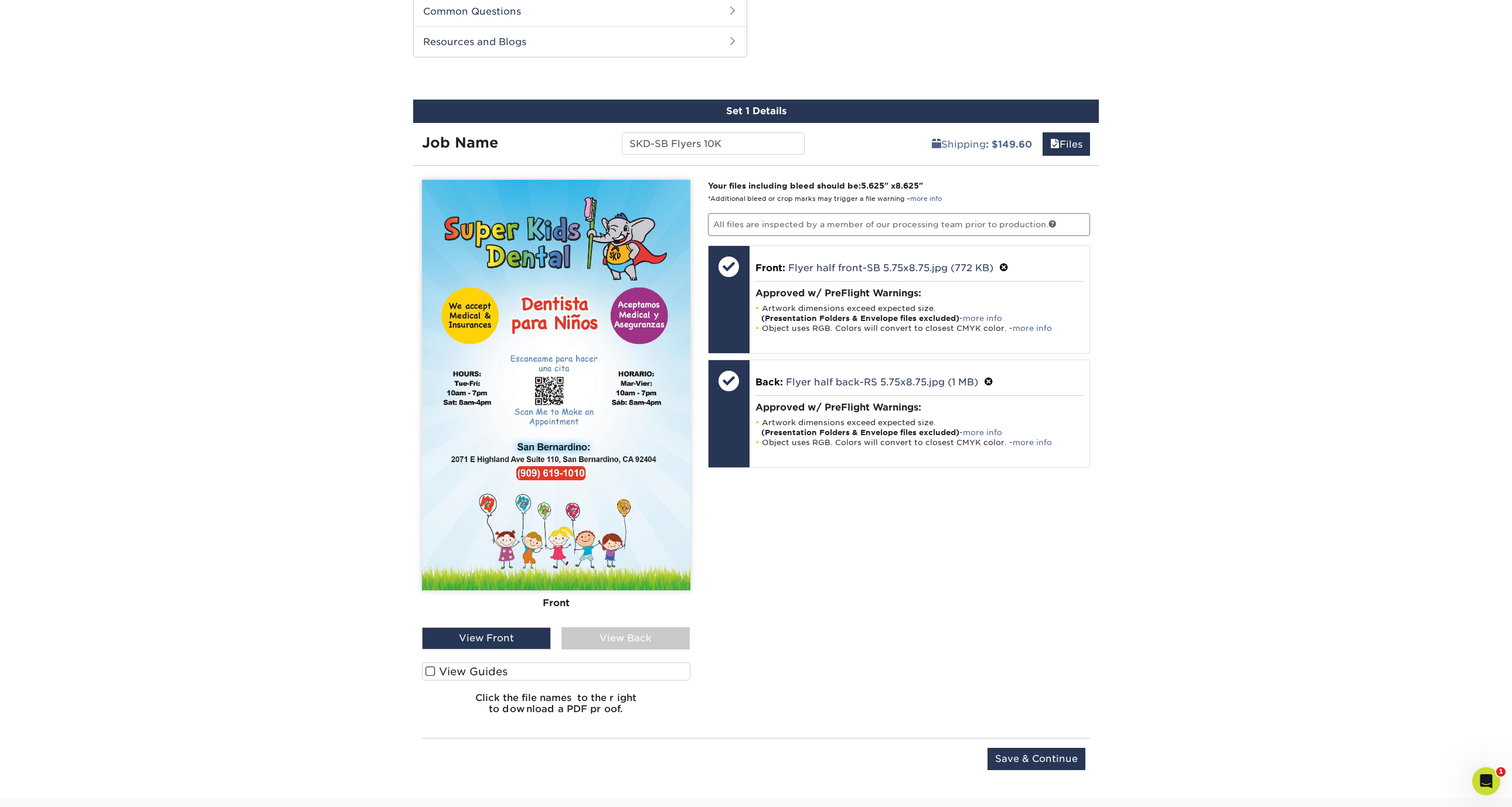
click at [596, 642] on div "View Back" at bounding box center [625, 638] width 129 height 22
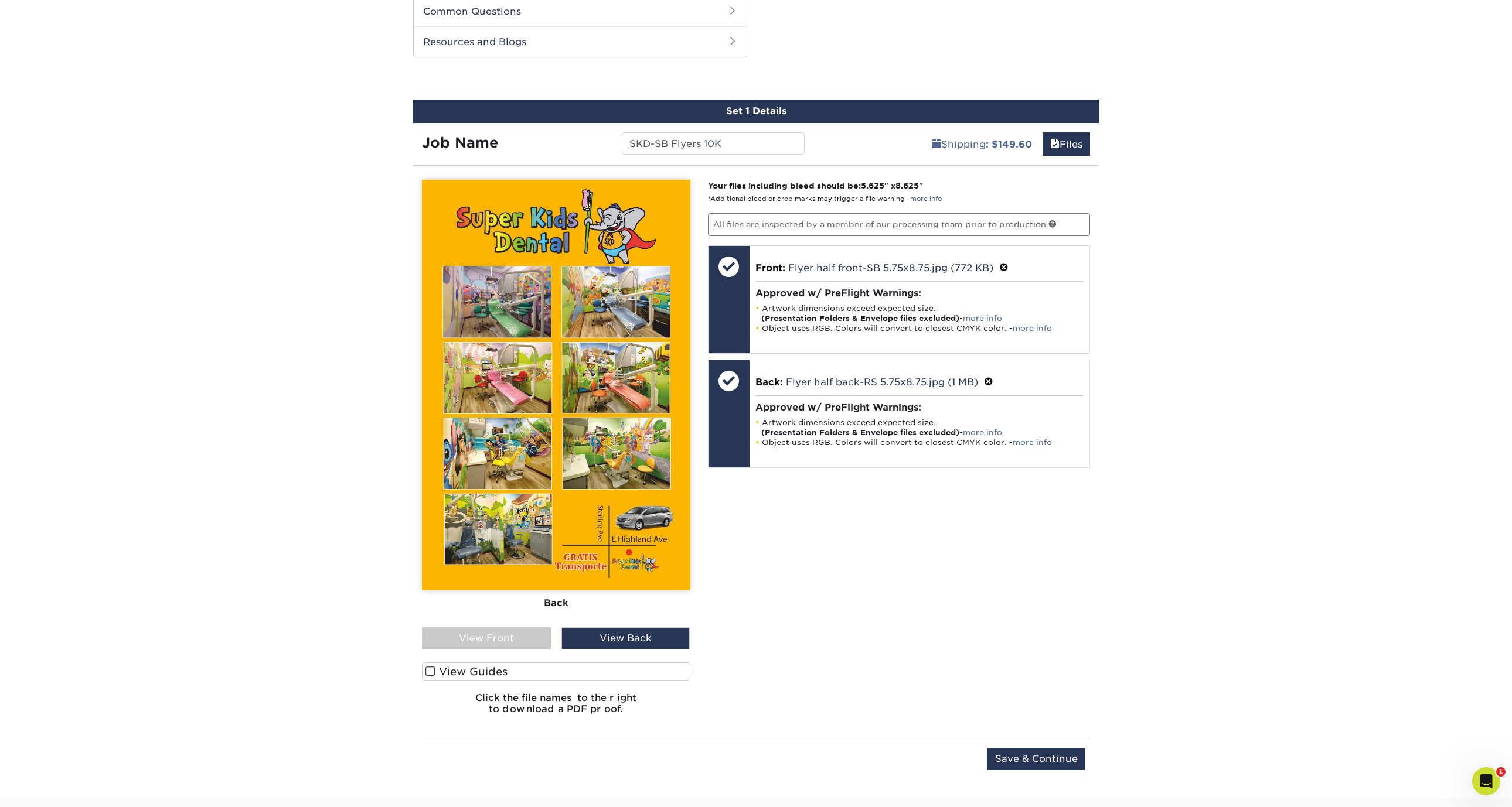
click at [518, 635] on div "View Front" at bounding box center [486, 638] width 129 height 22
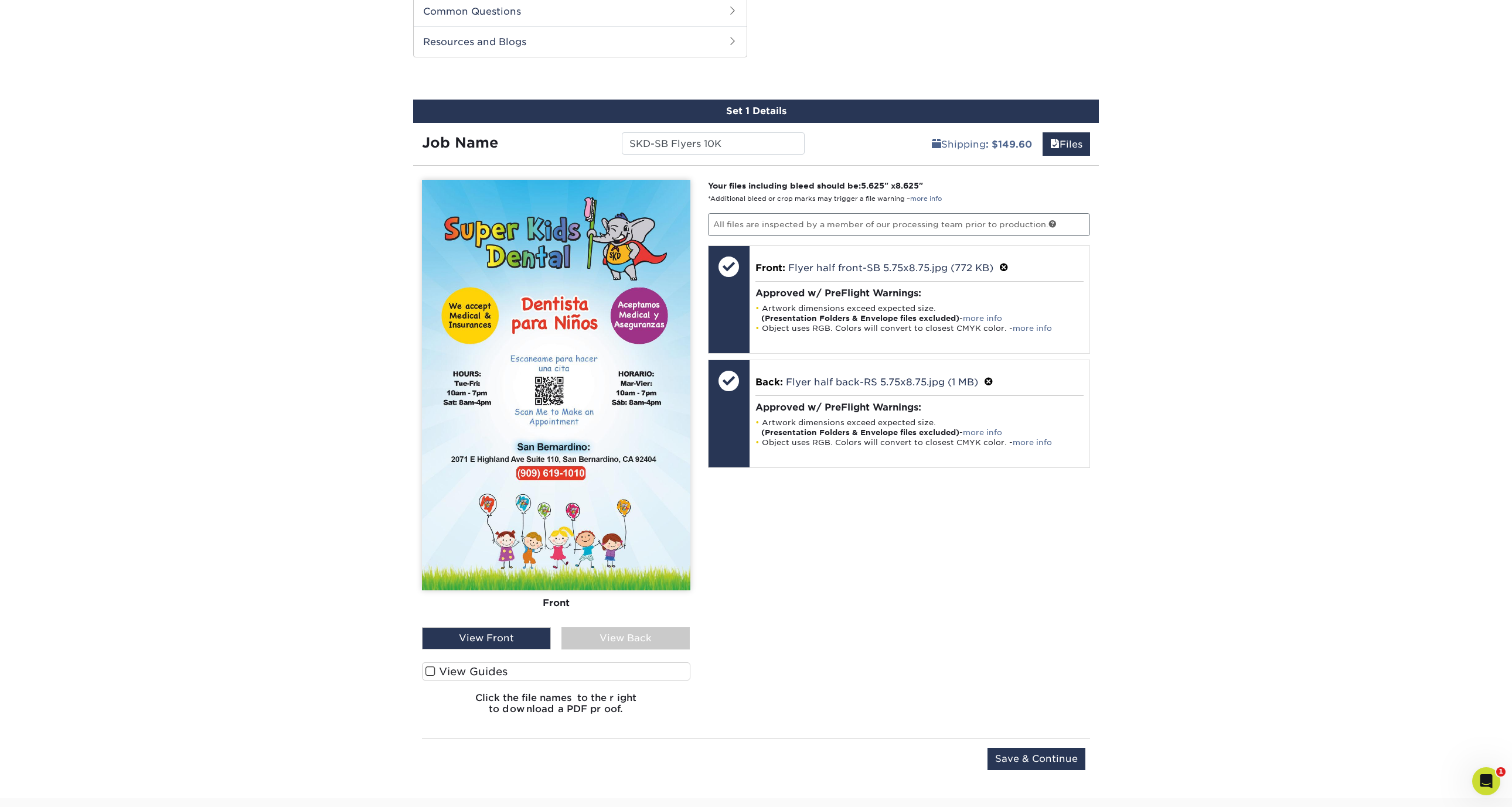
click at [188, 322] on div "Products Brochures & Flyers 100LB Gloss Book w/ Aqueous Coating Brochures & Fly…" at bounding box center [756, 138] width 1512 height 1319
click at [1300, 498] on div "Products Brochures & Flyers 100LB Gloss Book w/ Aqueous Coating Brochures & Fly…" at bounding box center [756, 138] width 1512 height 1319
click at [1037, 766] on input "Save & Continue" at bounding box center [1037, 759] width 98 height 22
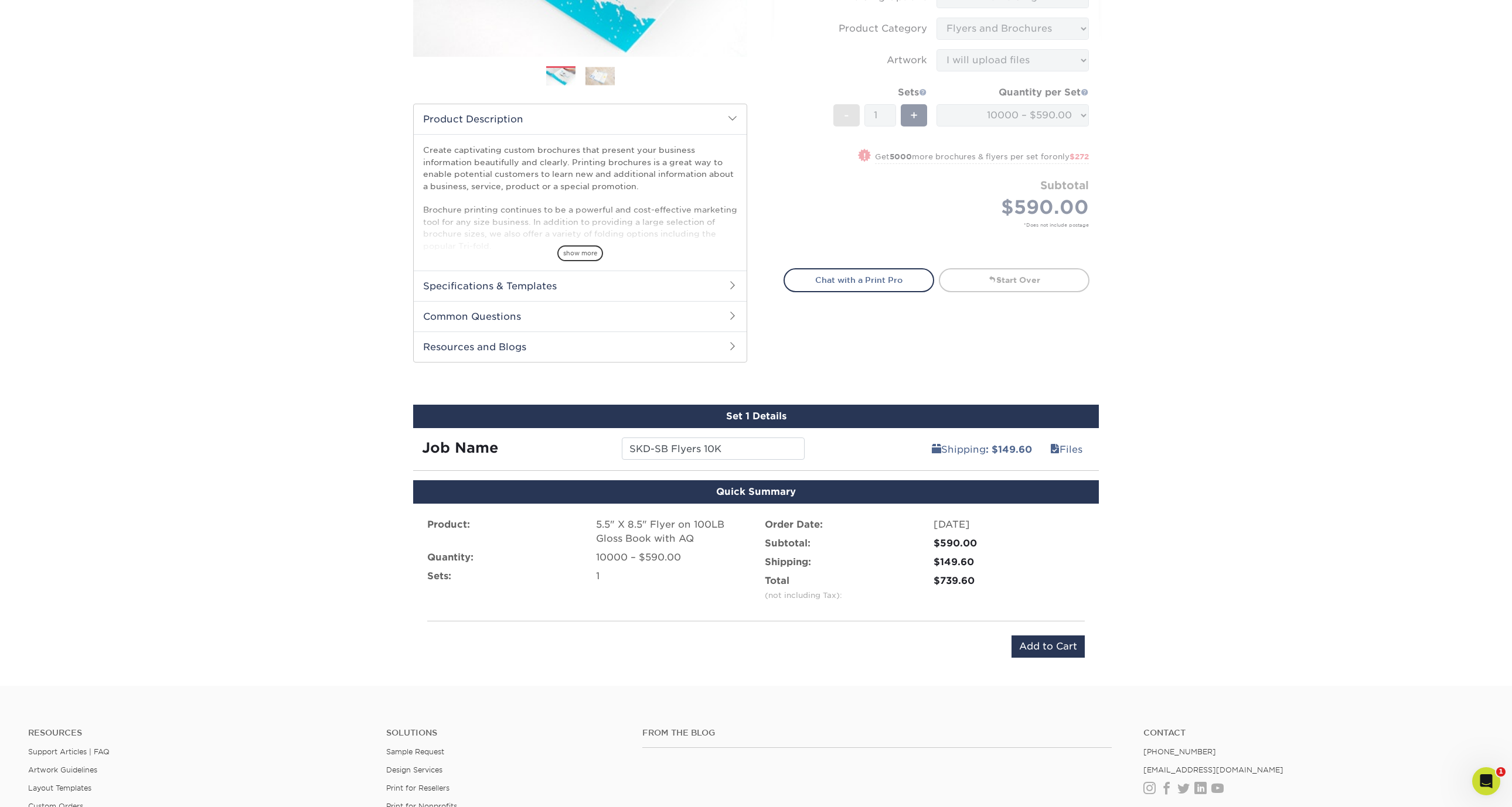
scroll to position [393, 0]
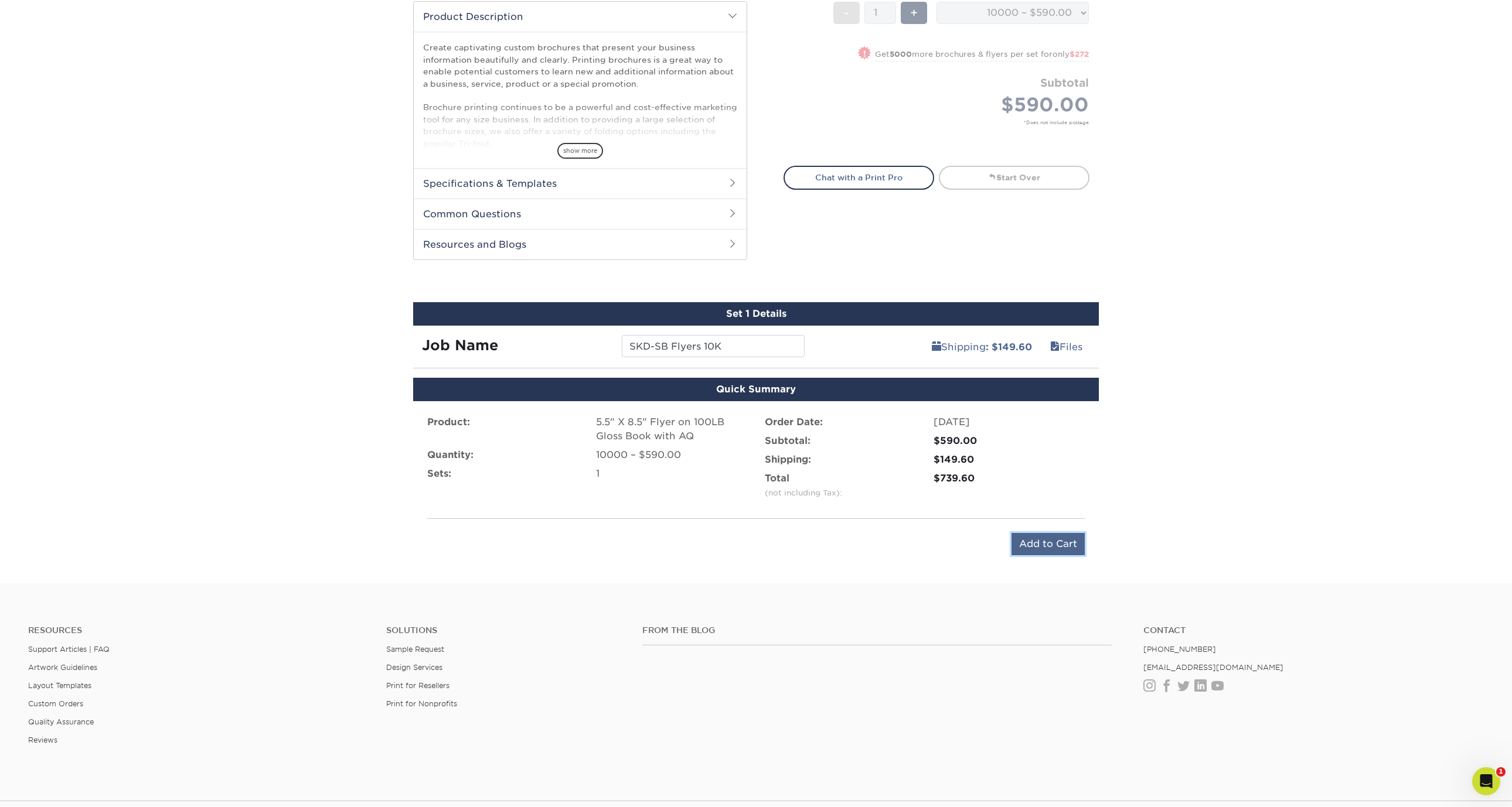
click at [1039, 539] on input "Add to Cart" at bounding box center [1048, 544] width 74 height 22
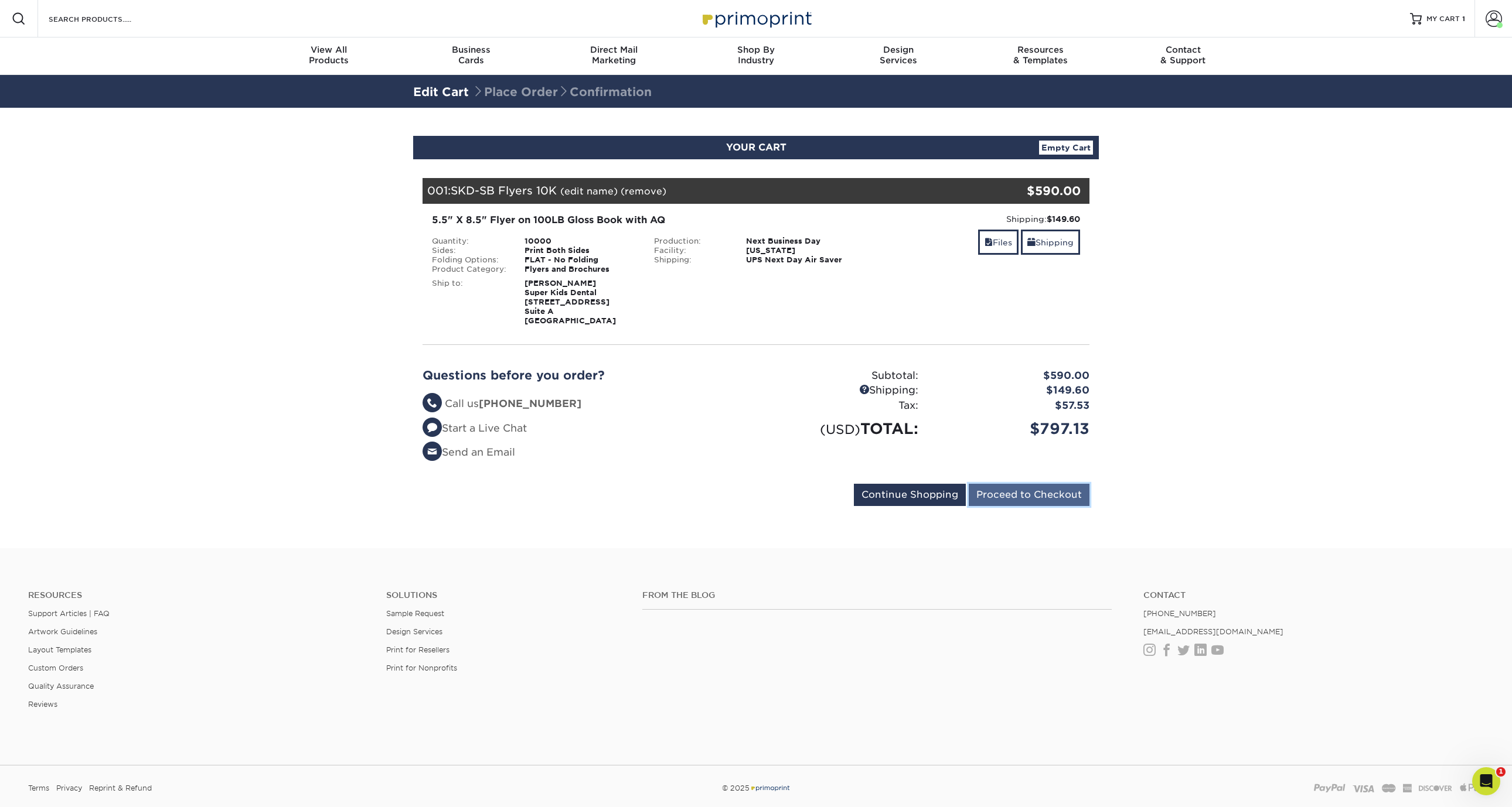
click at [1054, 495] on input "Proceed to Checkout" at bounding box center [1029, 495] width 120 height 22
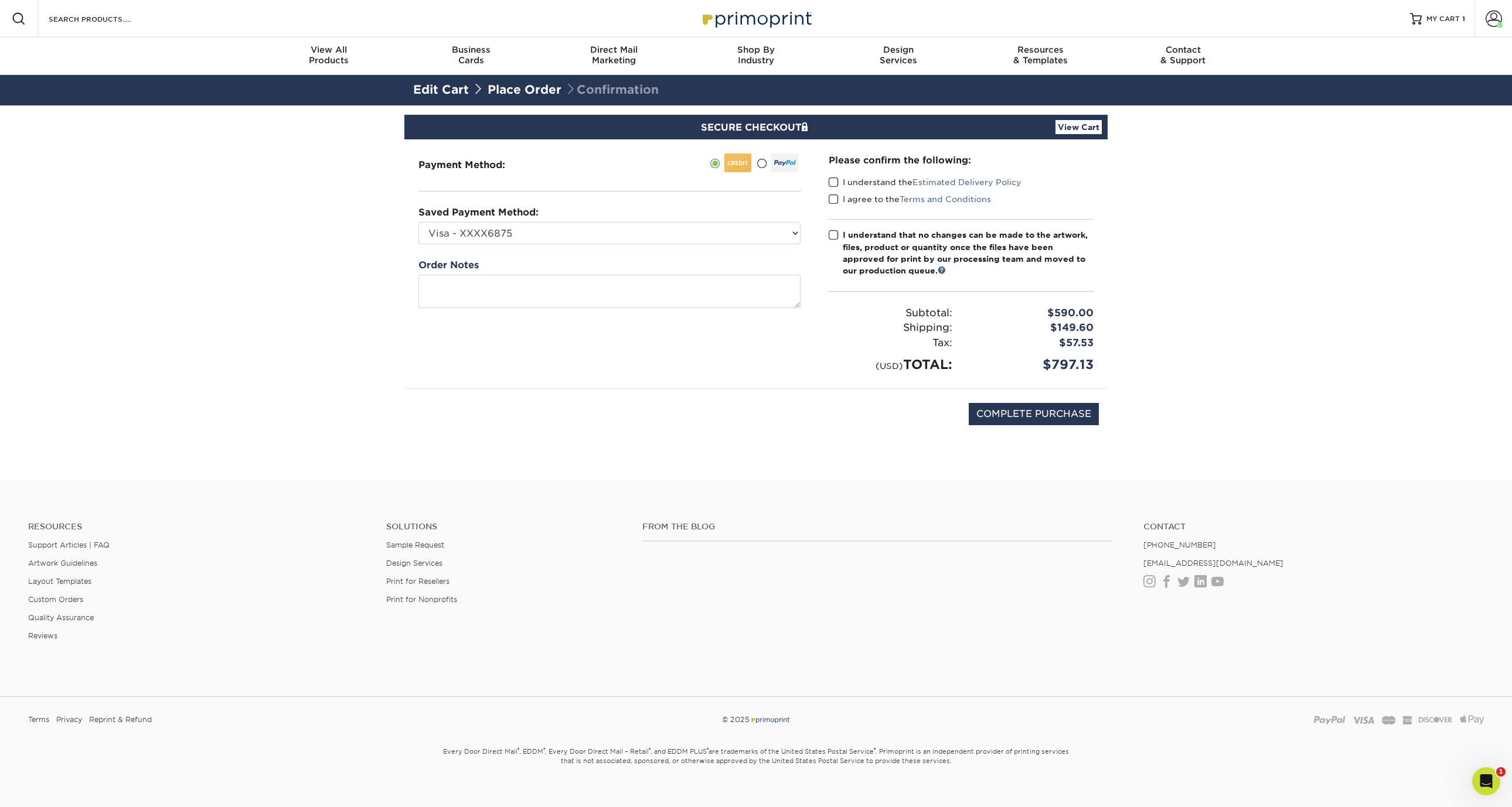
drag, startPoint x: 761, startPoint y: 164, endPoint x: 765, endPoint y: 177, distance: 13.6
click at [761, 164] on span at bounding box center [762, 163] width 10 height 11
click at [0, 0] on input "radio" at bounding box center [0, 0] width 0 height 0
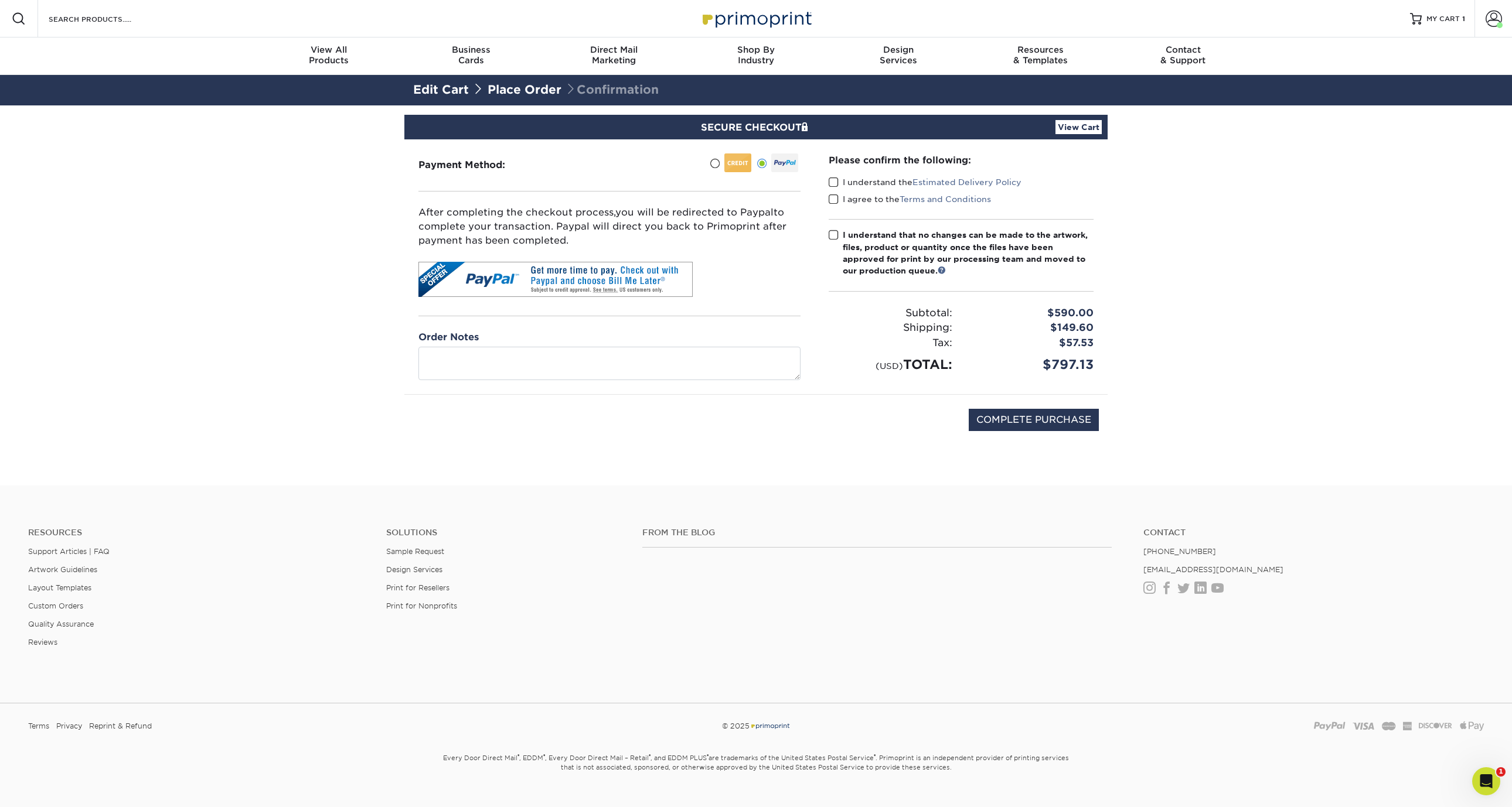
click at [834, 182] on span at bounding box center [834, 182] width 10 height 11
click at [0, 0] on input "I understand the Estimated Delivery Policy" at bounding box center [0, 0] width 0 height 0
click at [837, 198] on span at bounding box center [834, 199] width 10 height 11
click at [0, 0] on input "I agree to the Terms and Conditions" at bounding box center [0, 0] width 0 height 0
click at [832, 238] on span at bounding box center [834, 234] width 10 height 11
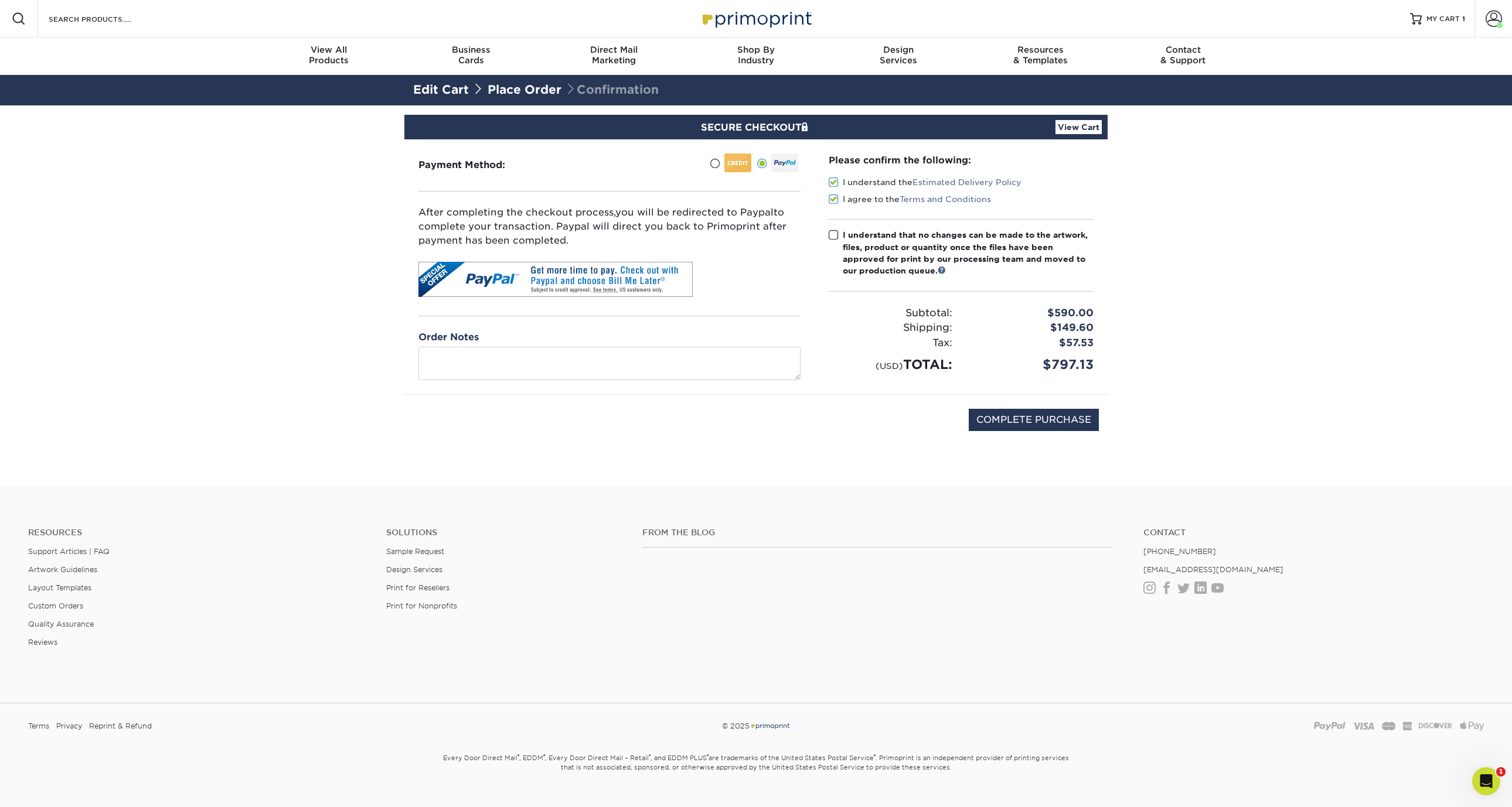
click at [0, 0] on input "I understand that no changes can be made to the artwork, files, product or quan…" at bounding box center [0, 0] width 0 height 0
click at [1040, 429] on input "COMPLETE PURCHASE" at bounding box center [1034, 420] width 130 height 22
type input "PROCESSING, PLEASE WAIT..."
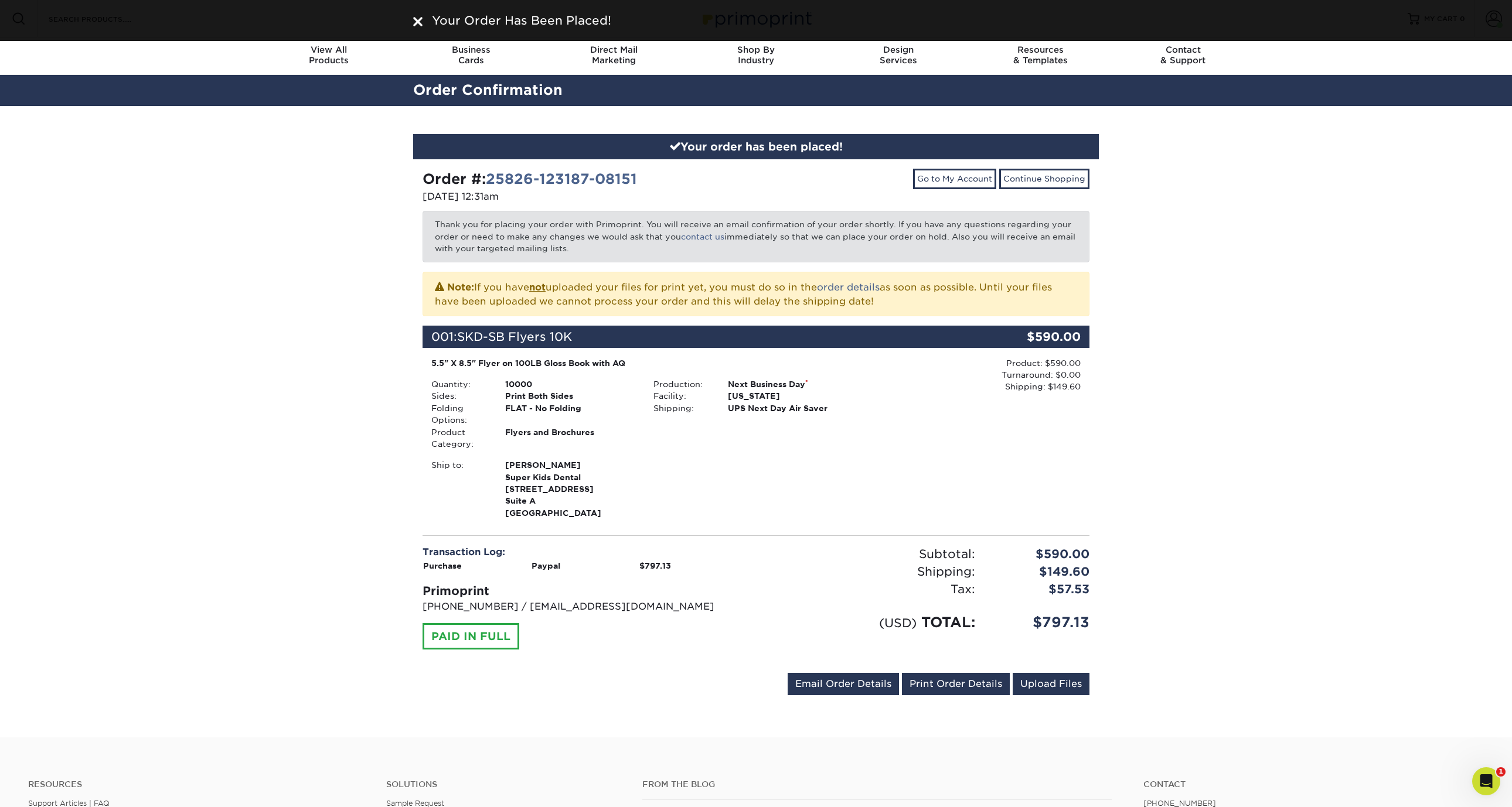
click at [1293, 457] on div "Your order has been placed! Order #: 25826-123187-08151 [DATE] 12:31am Go to My…" at bounding box center [756, 422] width 1512 height 632
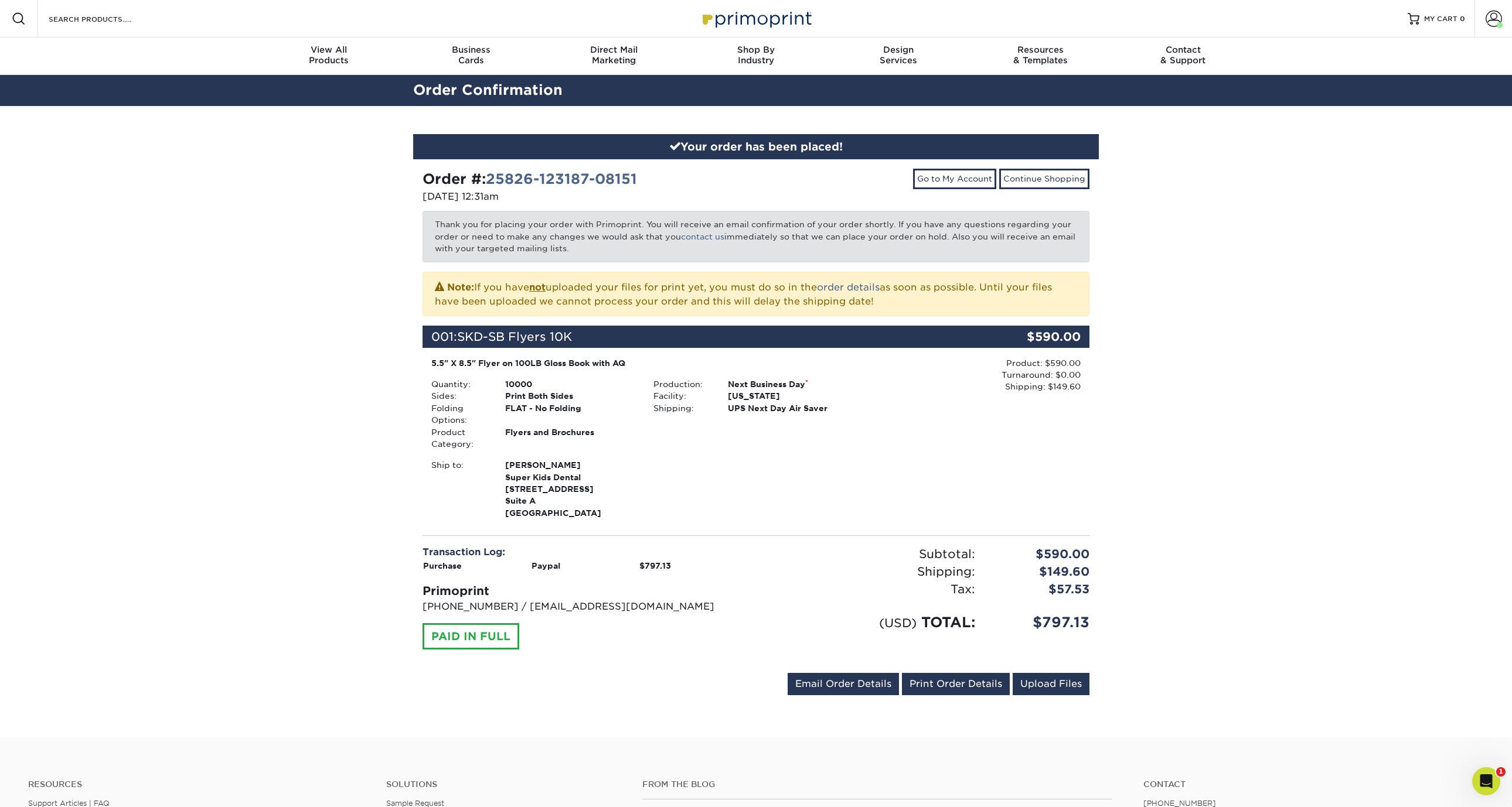
click at [1304, 282] on div "Your order has been placed! Order #: 25826-123187-08151 [DATE] 12:31am Go to My…" at bounding box center [756, 422] width 1512 height 632
click at [1291, 264] on div "Your order has been placed! Order #: 25826-123187-08151 [DATE] 12:31am Go to My…" at bounding box center [756, 422] width 1512 height 632
